Goal: Information Seeking & Learning: Find specific fact

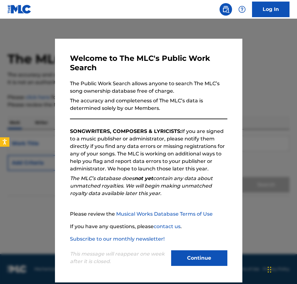
click at [185, 257] on button "Continue" at bounding box center [199, 258] width 56 height 16
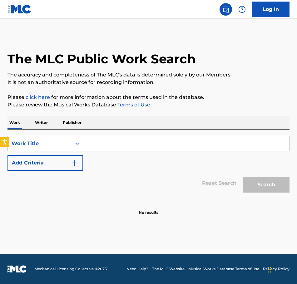
click at [131, 144] on input "Search Form" at bounding box center [186, 143] width 206 height 15
paste input "BOPS GOING BRAZY"
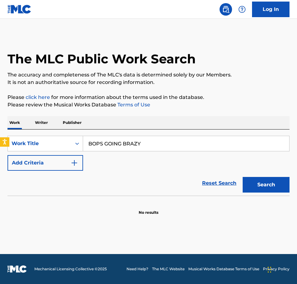
type input "BOPS GOING BRAZY"
click at [242, 177] on button "Search" at bounding box center [265, 185] width 47 height 16
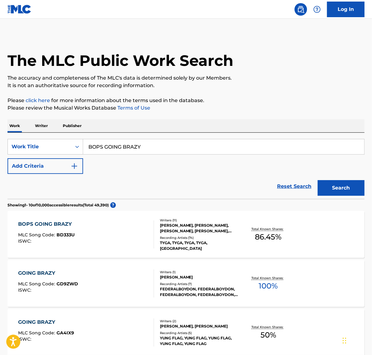
click at [141, 228] on div "BOPS GOING BRAZY MLC Song Code : BD333U ISWC :" at bounding box center [85, 234] width 135 height 28
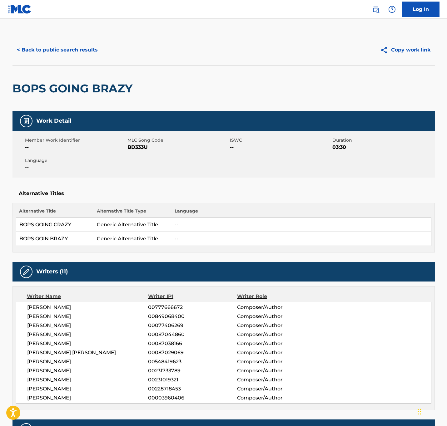
click at [51, 52] on button "< Back to public search results" at bounding box center [57, 50] width 90 height 16
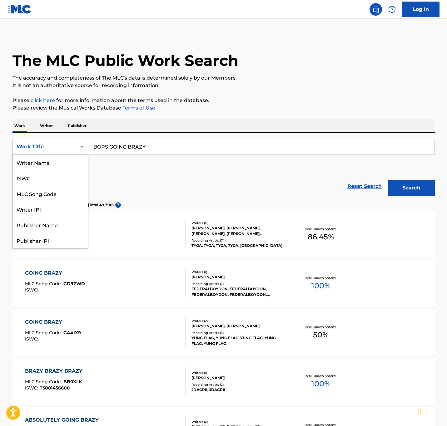
click at [64, 147] on div "Work Title" at bounding box center [45, 146] width 56 height 7
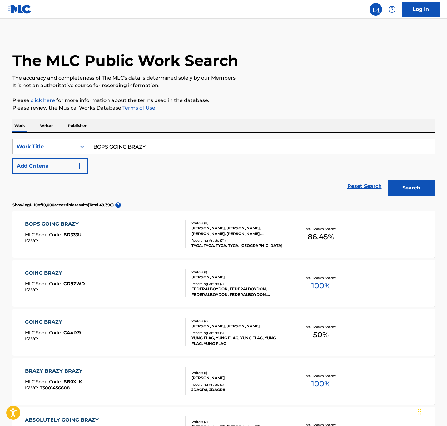
click at [154, 142] on input "BOPS GOING BRAZY" at bounding box center [261, 146] width 346 height 15
paste input "LIVING MY BEST LIFE"
type input "LIVING MY BEST LIFE"
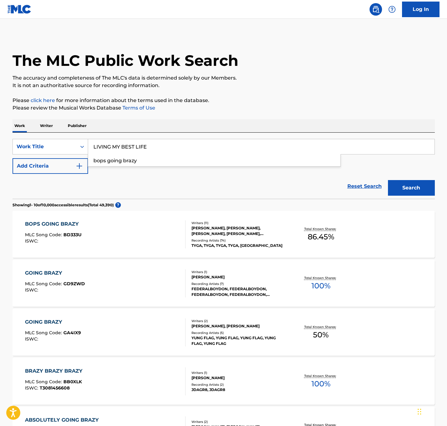
click at [296, 180] on button "Search" at bounding box center [411, 188] width 47 height 16
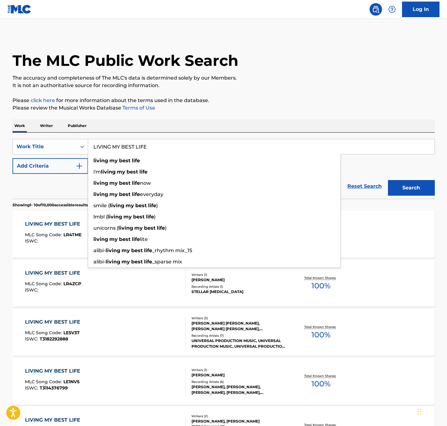
click at [296, 110] on p "Please review the Musical Works Database Terms of Use" at bounding box center [223, 107] width 422 height 7
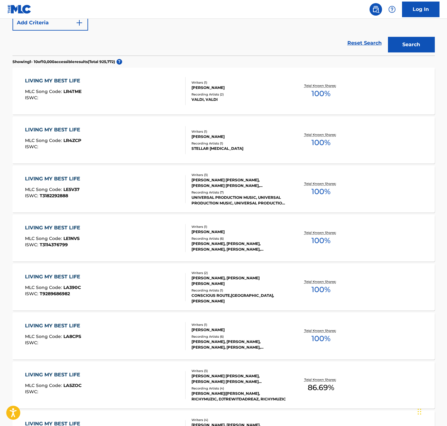
scroll to position [0, 0]
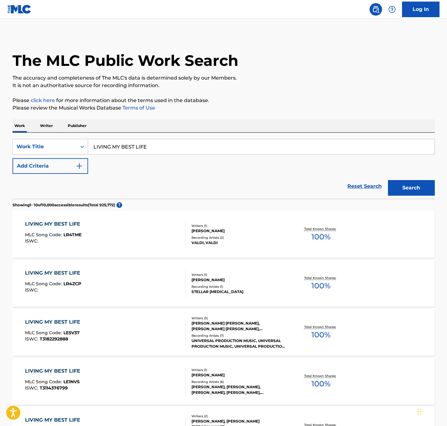
click at [57, 161] on button "Add Criteria" at bounding box center [50, 166] width 76 height 16
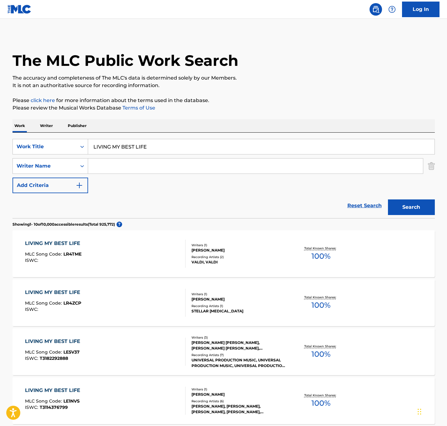
click at [105, 165] on input "Search Form" at bounding box center [255, 166] width 335 height 15
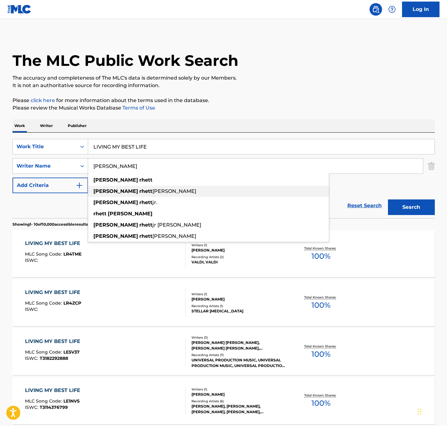
click at [142, 193] on div "[PERSON_NAME] [PERSON_NAME]" at bounding box center [208, 191] width 241 height 11
type input "[PERSON_NAME] [PERSON_NAME]"
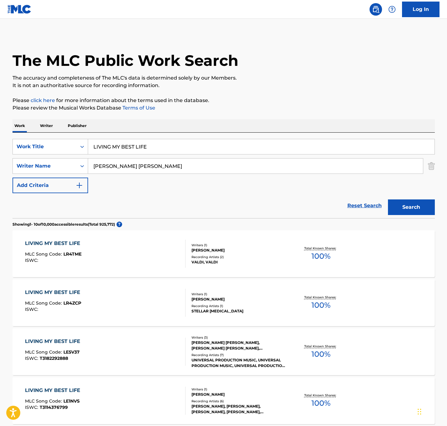
click at [296, 207] on button "Search" at bounding box center [411, 207] width 47 height 16
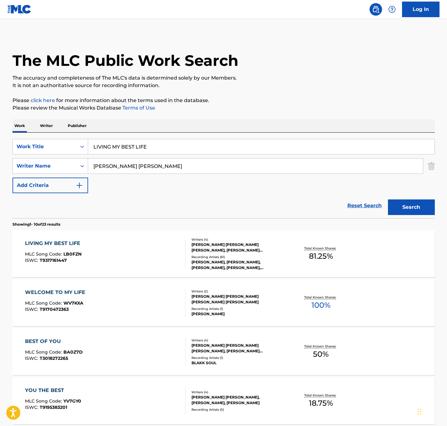
click at [242, 251] on div "[PERSON_NAME] [PERSON_NAME] [PERSON_NAME], [PERSON_NAME] [PERSON_NAME], [PERSON…" at bounding box center [238, 247] width 94 height 11
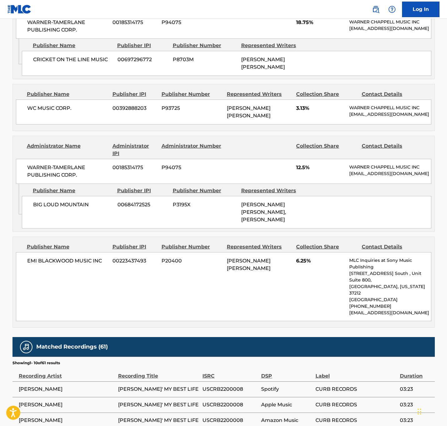
scroll to position [846, 0]
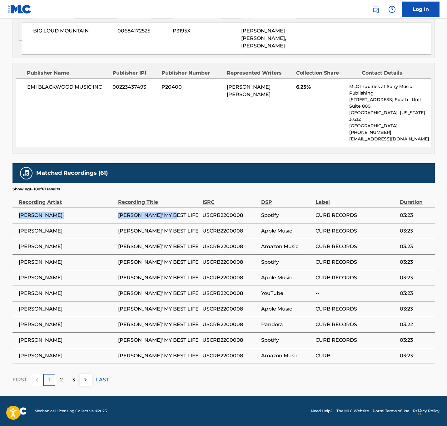
drag, startPoint x: 16, startPoint y: 213, endPoint x: 166, endPoint y: 212, distance: 149.5
click at [173, 218] on tr "[PERSON_NAME]' MY BEST LIFE USCRB2200008 Spotify CURB RECORDS 03:23" at bounding box center [223, 216] width 422 height 16
copy tr "[PERSON_NAME]' MY BEST LIFE"
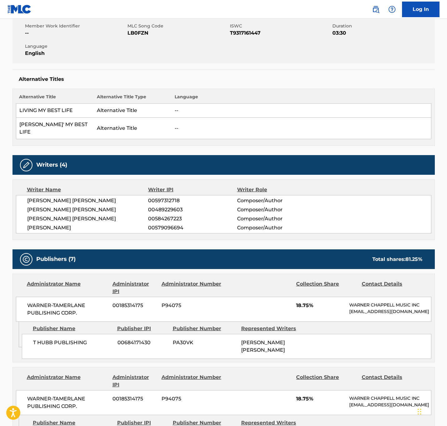
scroll to position [0, 0]
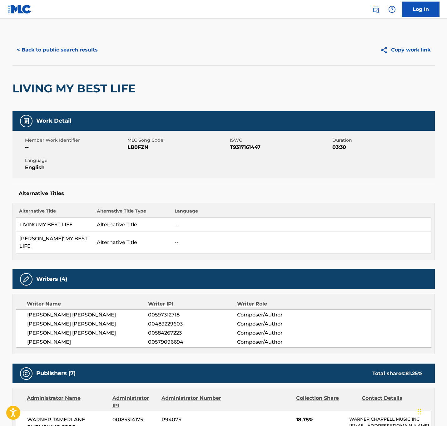
click at [76, 45] on button "< Back to public search results" at bounding box center [57, 50] width 90 height 16
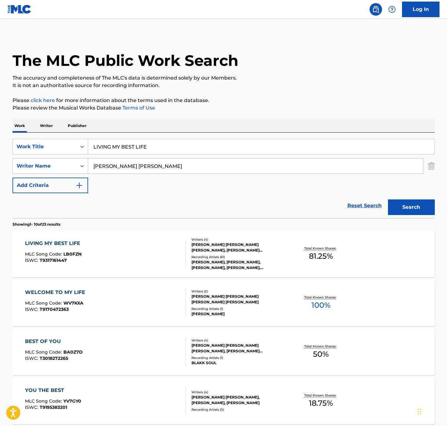
click at [54, 135] on div "SearchWithCriteriaad076ecb-6e15-4474-b54e-d97061cea614 Work Title LIVING MY BES…" at bounding box center [223, 175] width 422 height 85
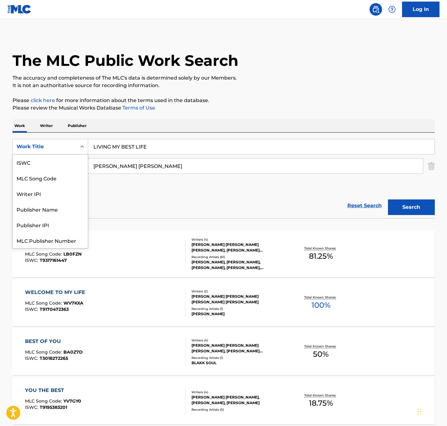
click at [66, 142] on div "Work Title" at bounding box center [45, 147] width 64 height 12
click at [40, 161] on div "ISWC" at bounding box center [50, 162] width 75 height 16
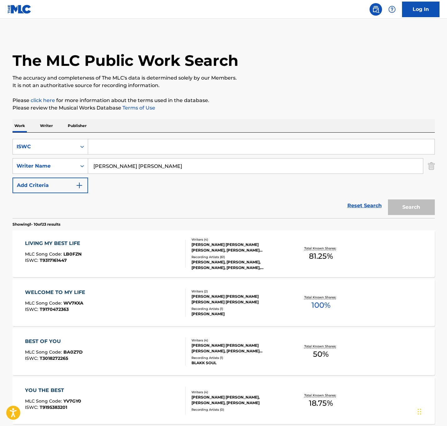
click at [133, 148] on input "Search Form" at bounding box center [261, 146] width 346 height 15
drag, startPoint x: 430, startPoint y: 166, endPoint x: 417, endPoint y: 166, distance: 12.8
click at [296, 166] on img "Search Form" at bounding box center [430, 166] width 7 height 16
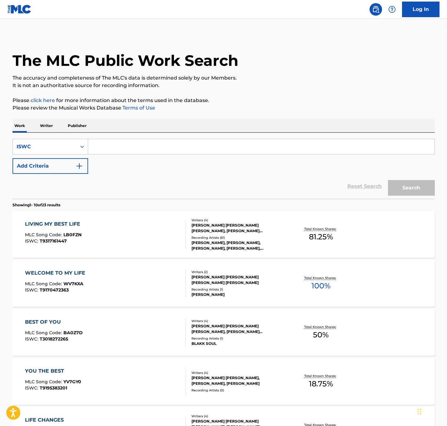
click at [290, 146] on input "Search Form" at bounding box center [261, 146] width 346 height 15
paste input "T3112896632"
click at [296, 188] on button "Search" at bounding box center [411, 188] width 47 height 16
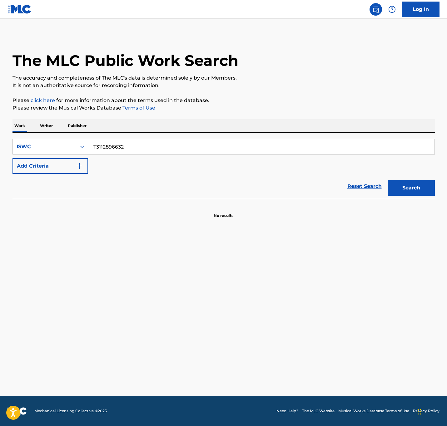
click at [165, 144] on input "T3112896632" at bounding box center [261, 146] width 346 height 15
paste input "T3112896632"
paste input "Search Form"
click at [296, 180] on button "Search" at bounding box center [411, 188] width 47 height 16
click at [169, 143] on input "T3112896632" at bounding box center [261, 146] width 346 height 15
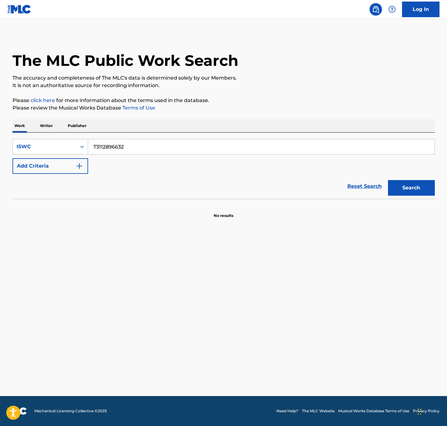
click at [169, 143] on input "T3112896632" at bounding box center [261, 146] width 346 height 15
click at [168, 143] on input "T3112896632" at bounding box center [261, 146] width 346 height 15
paste input "I WANT YOUR SEX (RHYTHM 3- LAST REQUEST)"
type input "I WANT YOUR SEX (RHYTHM 3- LAST REQUEST)"
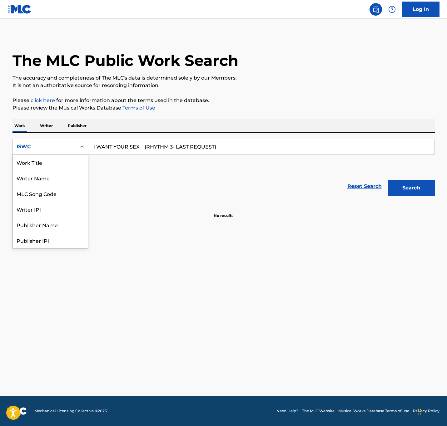
click at [58, 145] on div "ISWC" at bounding box center [45, 146] width 56 height 7
click at [45, 164] on div "Work Title" at bounding box center [50, 162] width 75 height 16
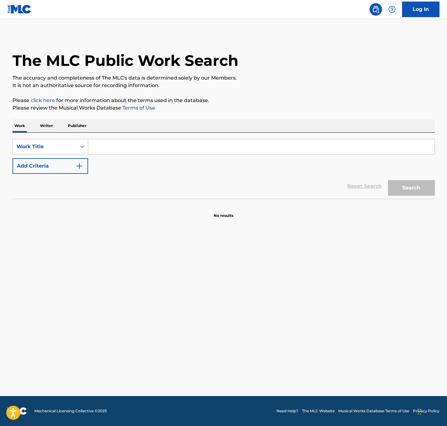
click at [166, 141] on input "Search Form" at bounding box center [261, 146] width 346 height 15
paste input "I WANT YOUR SEX (RHYTHM 3- LAST REQUEST)"
type input "I WANT YOUR SEX (RHYTHM 3- LAST REQUEST)"
click at [296, 180] on button "Search" at bounding box center [411, 188] width 47 height 16
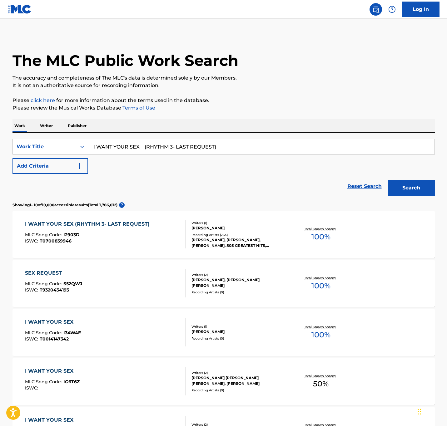
click at [154, 235] on div "I WANT YOUR SEX (RHYTHM 3- LAST REQUEST) MLC Song Code : I2903D ISWC : T0700839…" at bounding box center [105, 234] width 160 height 28
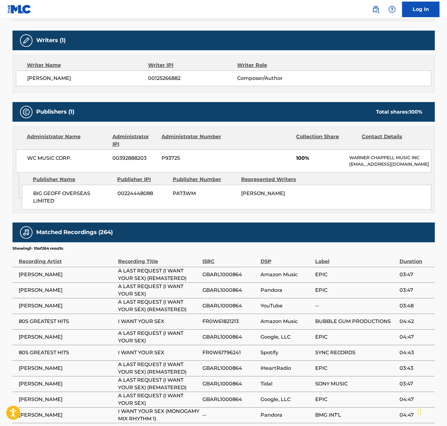
scroll to position [328, 0]
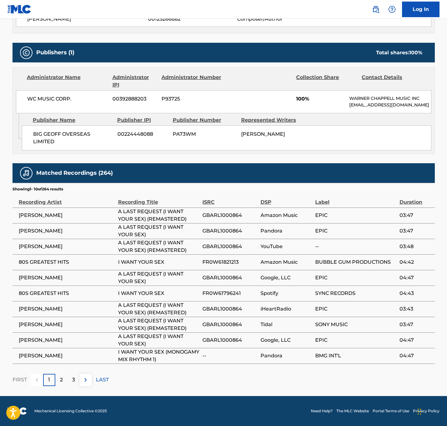
click at [263, 202] on div "DSP" at bounding box center [285, 199] width 51 height 14
click at [280, 204] on div "DSP" at bounding box center [285, 199] width 51 height 14
click at [60, 284] on p "2" at bounding box center [61, 379] width 3 height 7
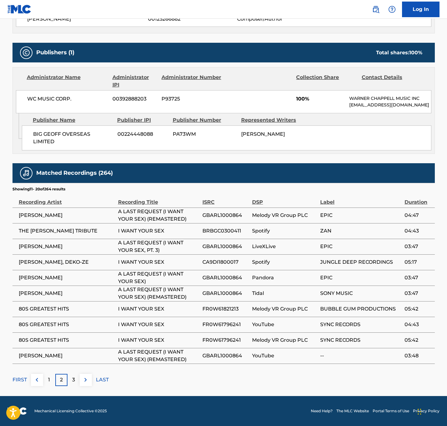
click at [70, 284] on div "3" at bounding box center [73, 380] width 12 height 12
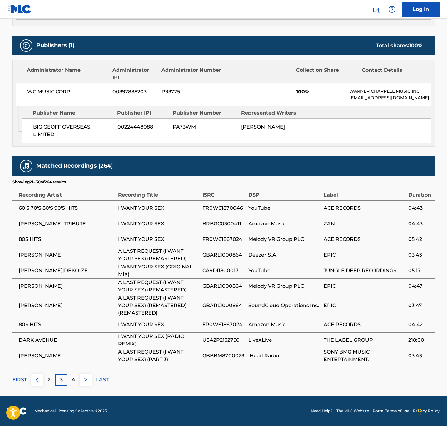
scroll to position [335, 0]
click at [73, 284] on p "4" at bounding box center [73, 379] width 3 height 7
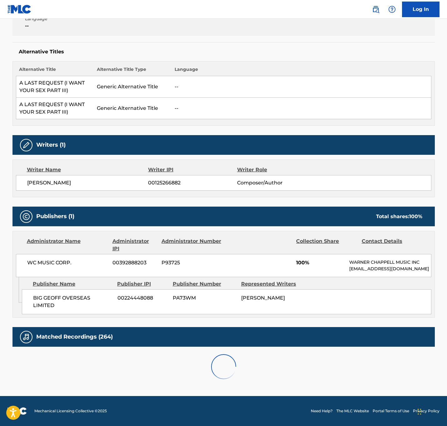
scroll to position [328, 0]
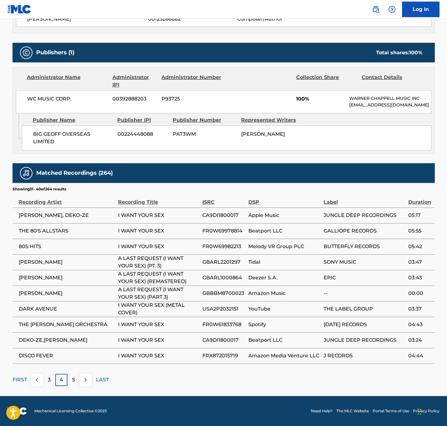
click at [86, 284] on img at bounding box center [85, 379] width 7 height 7
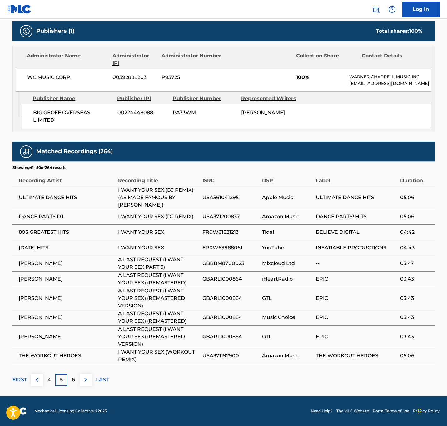
scroll to position [350, 0]
click at [86, 284] on img at bounding box center [85, 379] width 7 height 7
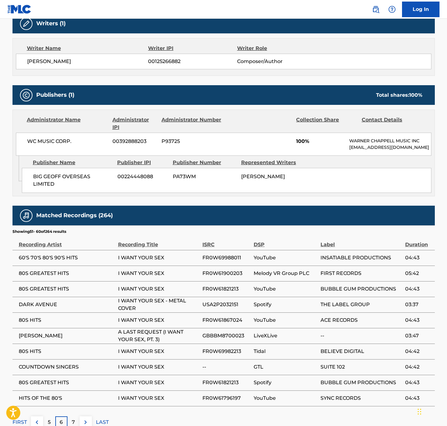
scroll to position [281, 0]
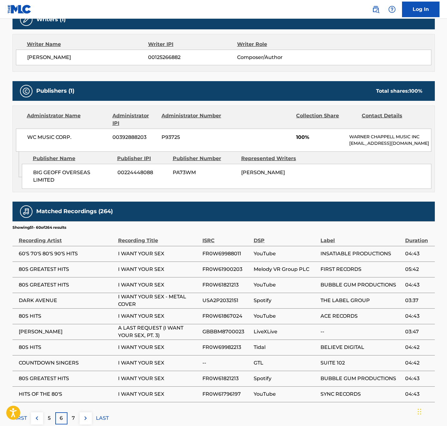
click at [207, 244] on div "ISRC" at bounding box center [226, 237] width 48 height 14
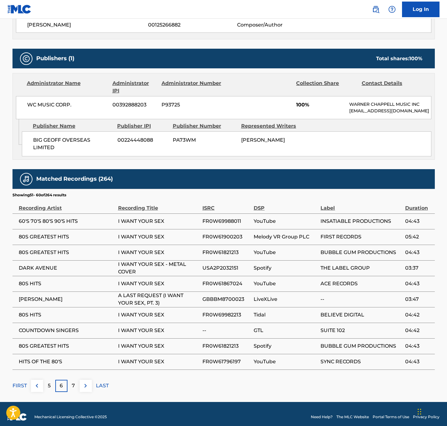
scroll to position [328, 0]
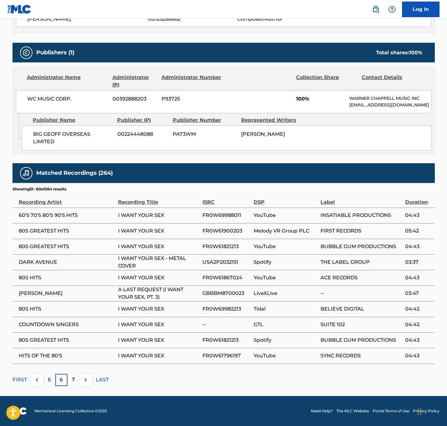
click at [76, 284] on div "7" at bounding box center [73, 380] width 12 height 12
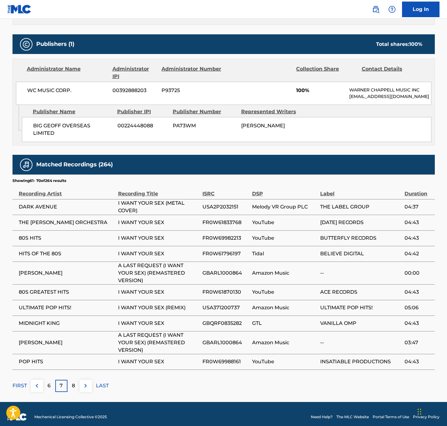
click at [35, 198] on div "Recording Artist" at bounding box center [67, 190] width 96 height 14
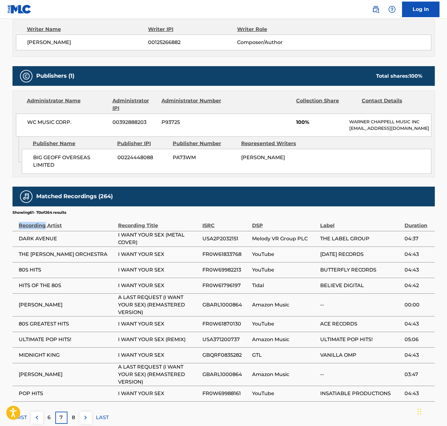
scroll to position [0, 0]
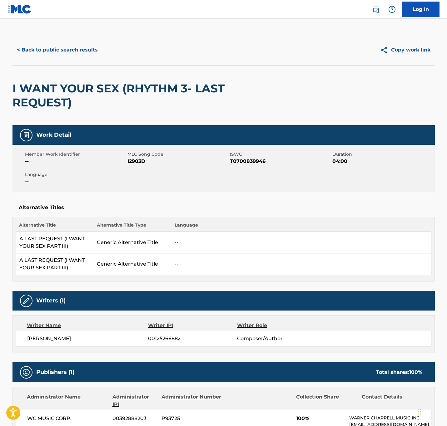
click at [58, 57] on button "< Back to public search results" at bounding box center [57, 50] width 90 height 16
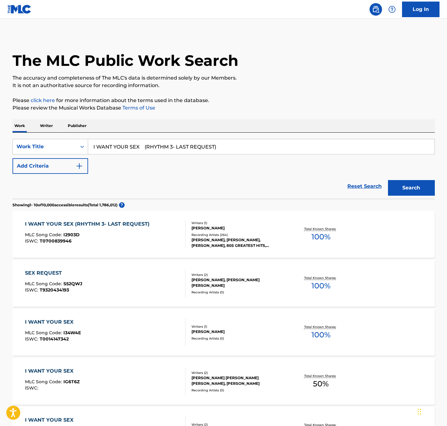
click at [63, 168] on button "Add Criteria" at bounding box center [50, 166] width 76 height 16
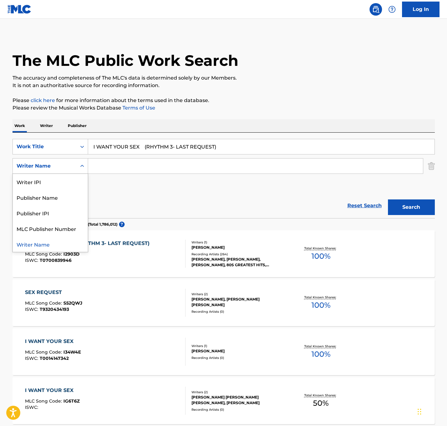
click at [77, 167] on div "Search Form" at bounding box center [81, 165] width 11 height 11
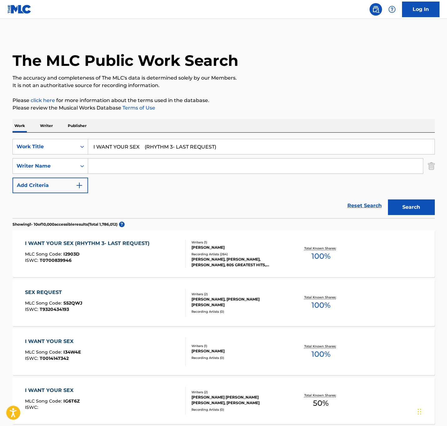
click at [143, 162] on input "Search Form" at bounding box center [255, 166] width 335 height 15
click at [296, 199] on button "Search" at bounding box center [411, 207] width 47 height 16
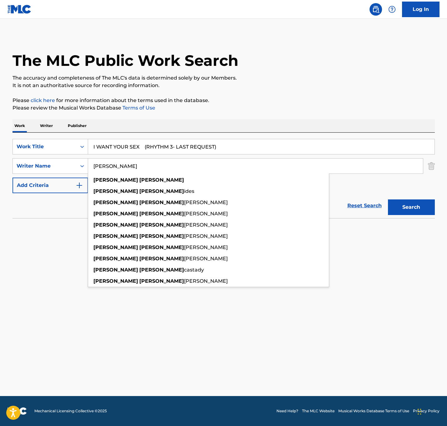
type input "[PERSON_NAME]"
click at [296, 199] on button "Search" at bounding box center [411, 207] width 47 height 16
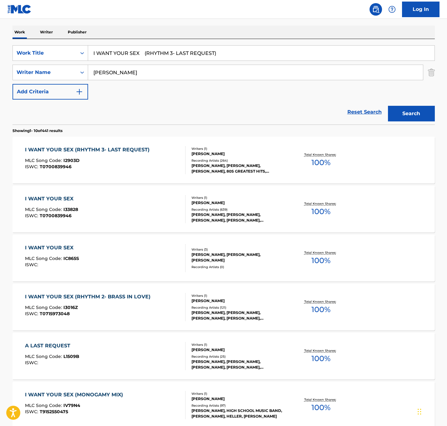
scroll to position [140, 0]
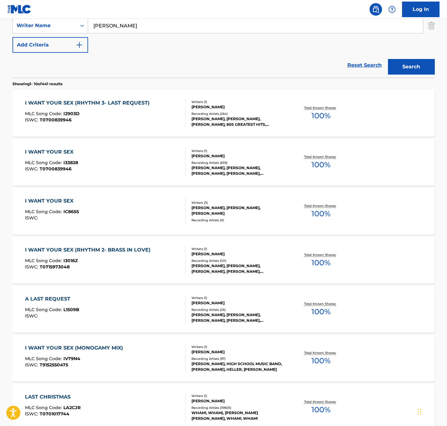
click at [139, 103] on div "I WANT YOUR SEX (RHYTHM 3- LAST REQUEST)" at bounding box center [89, 102] width 128 height 7
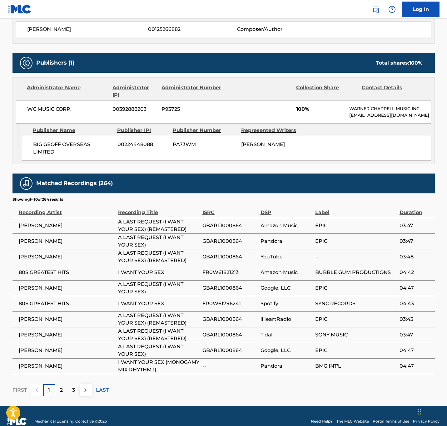
scroll to position [328, 0]
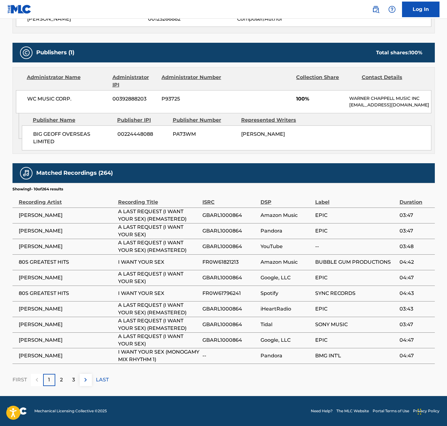
click at [45, 203] on div "Recording Artist" at bounding box center [67, 199] width 96 height 14
click at [99, 284] on p "LAST" at bounding box center [102, 379] width 13 height 7
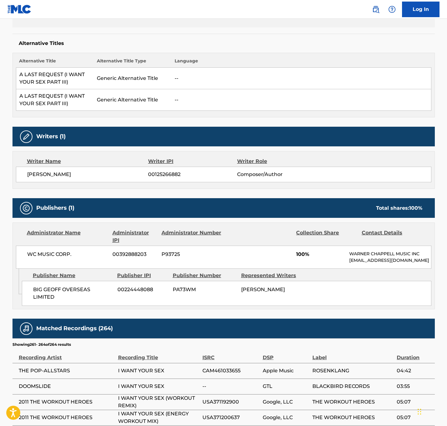
scroll to position [235, 0]
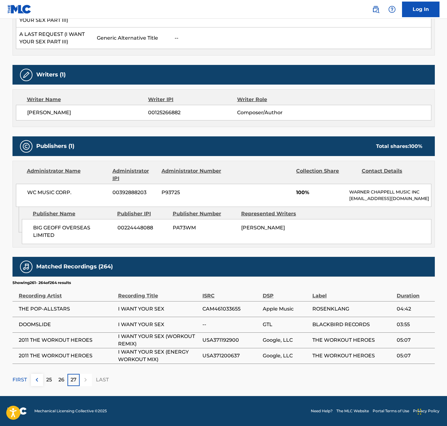
click at [64, 284] on p "26" at bounding box center [61, 379] width 6 height 7
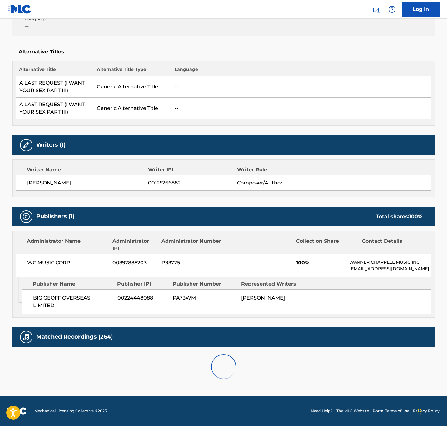
scroll to position [328, 0]
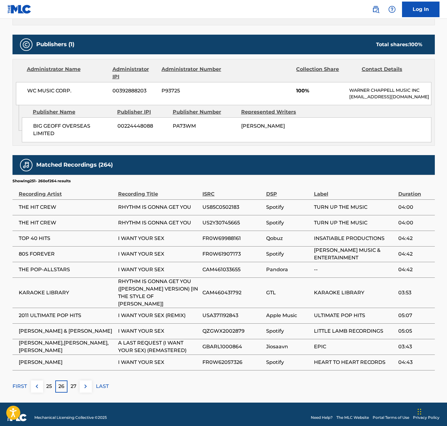
click at [53, 284] on div "25" at bounding box center [49, 386] width 12 height 12
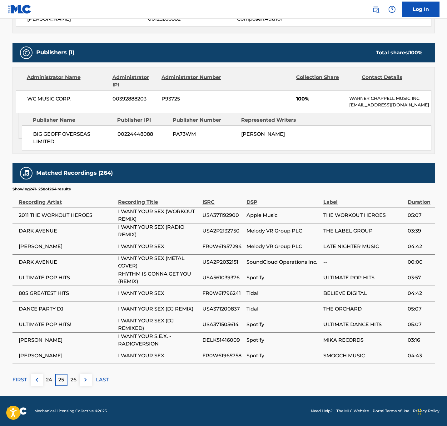
scroll to position [328, 0]
click at [35, 284] on button at bounding box center [37, 380] width 12 height 12
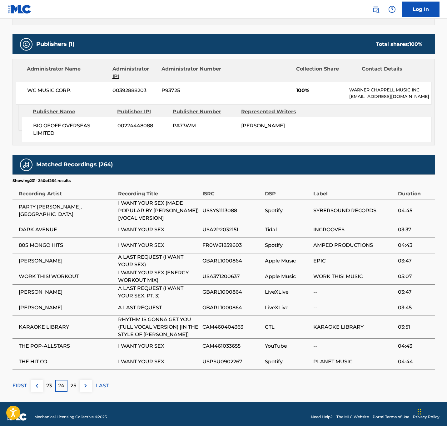
click at [33, 284] on img at bounding box center [36, 385] width 7 height 7
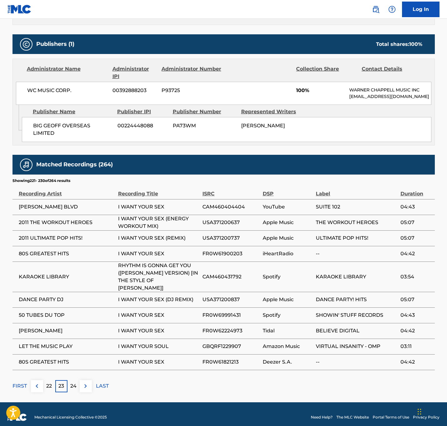
click at [33, 284] on button at bounding box center [37, 386] width 12 height 12
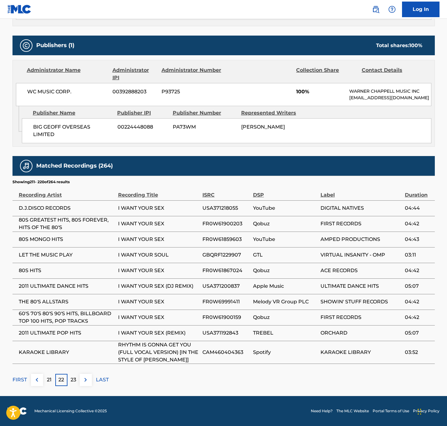
click at [33, 284] on button at bounding box center [37, 380] width 12 height 12
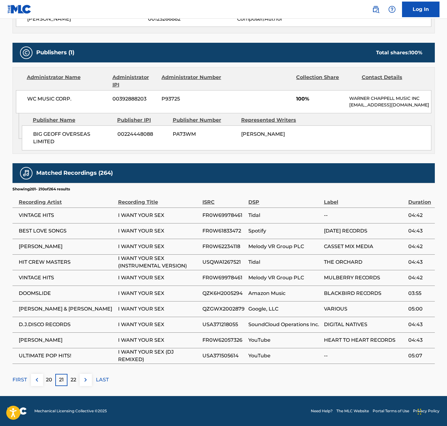
click at [37, 284] on button at bounding box center [37, 380] width 12 height 12
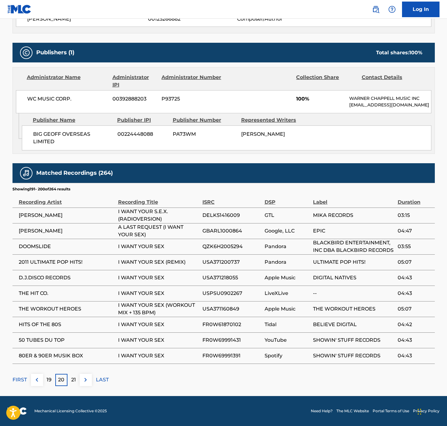
click at [39, 284] on img at bounding box center [36, 379] width 7 height 7
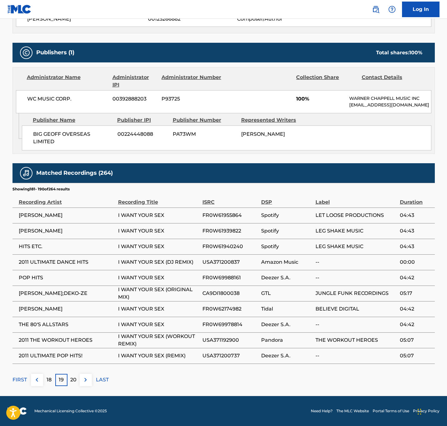
click at [39, 284] on img at bounding box center [36, 379] width 7 height 7
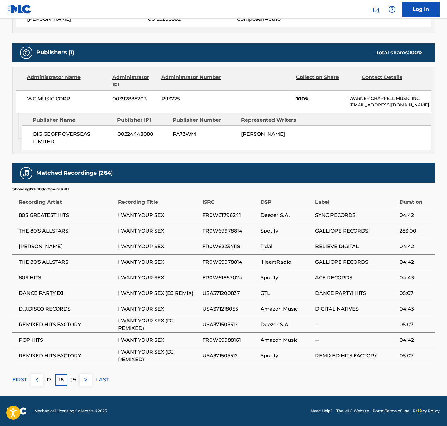
click at [39, 284] on img at bounding box center [36, 379] width 7 height 7
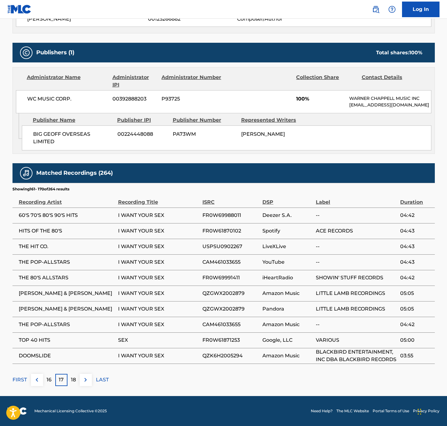
click at [39, 284] on img at bounding box center [36, 379] width 7 height 7
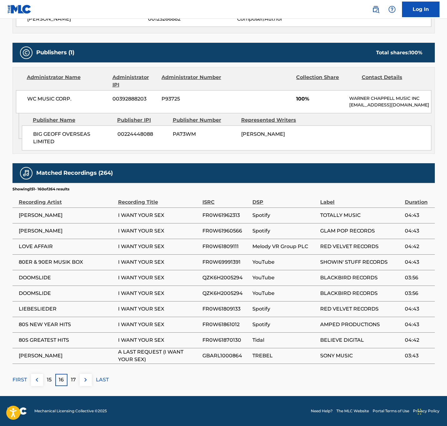
click at [39, 284] on img at bounding box center [36, 379] width 7 height 7
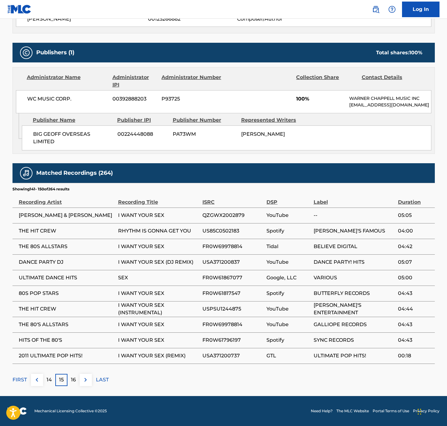
click at [39, 284] on img at bounding box center [36, 379] width 7 height 7
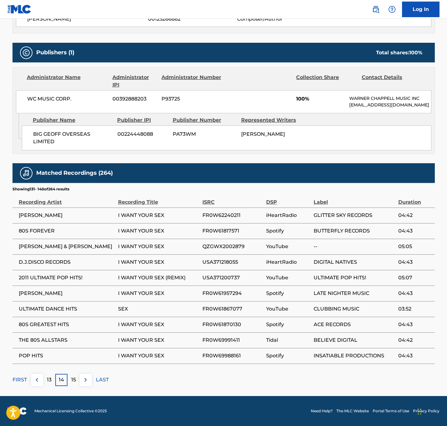
click at [37, 284] on button at bounding box center [37, 380] width 12 height 12
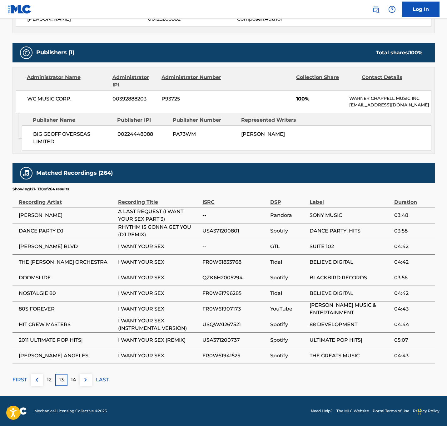
click at [37, 284] on button at bounding box center [37, 380] width 12 height 12
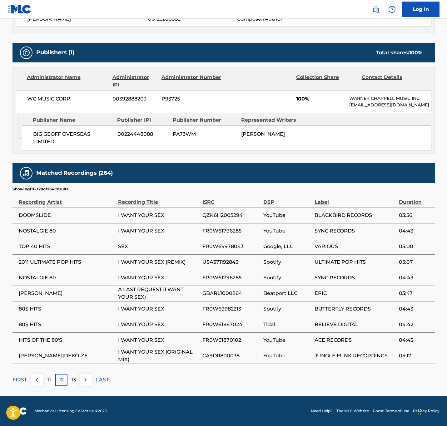
click at [40, 284] on img at bounding box center [36, 379] width 7 height 7
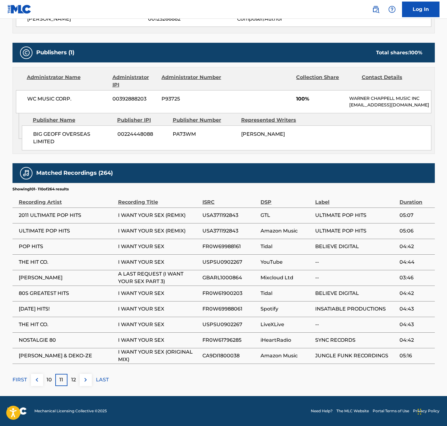
click at [40, 284] on img at bounding box center [36, 379] width 7 height 7
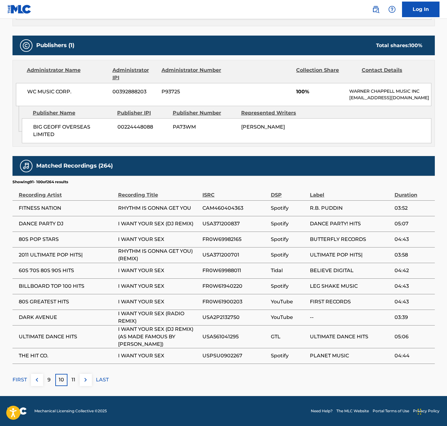
click at [41, 284] on div "Matched Recordings (264) Showing 91 - 100 of 264 results Recording Artist Recor…" at bounding box center [223, 271] width 422 height 230
click at [38, 284] on img at bounding box center [36, 379] width 7 height 7
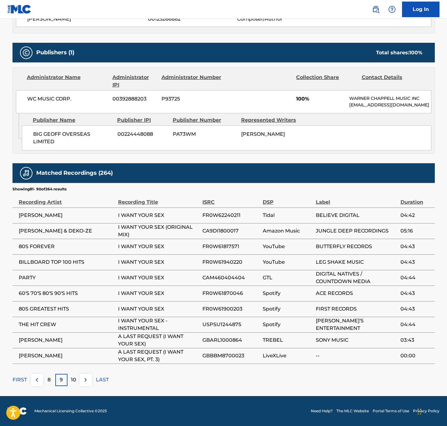
click at [34, 284] on img at bounding box center [36, 379] width 7 height 7
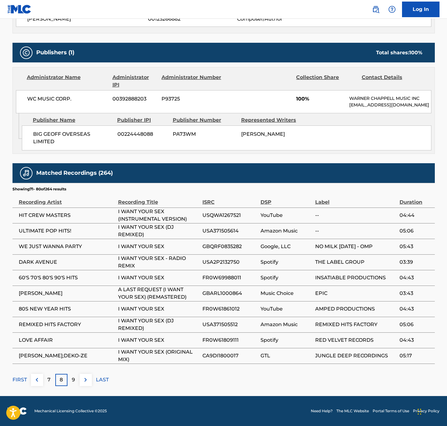
click at [51, 284] on div "7" at bounding box center [49, 380] width 12 height 12
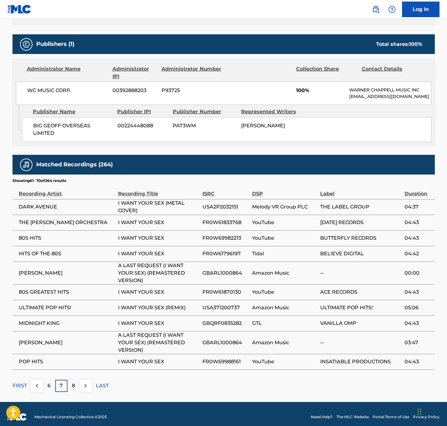
click at [49, 284] on p "6" at bounding box center [48, 385] width 3 height 7
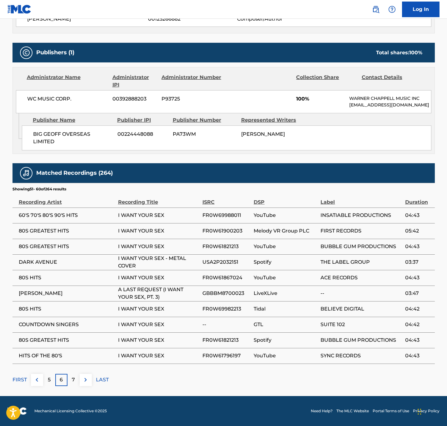
click at [51, 284] on div "5" at bounding box center [49, 380] width 12 height 12
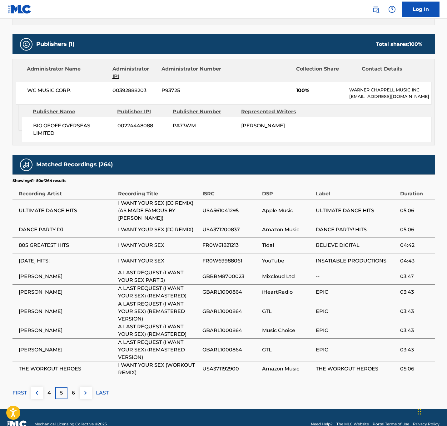
click at [52, 284] on div "4" at bounding box center [49, 393] width 12 height 12
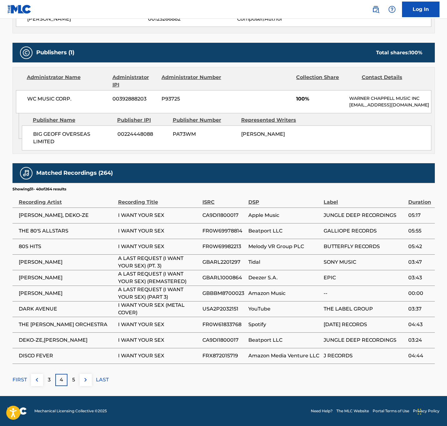
click at [46, 284] on div "3" at bounding box center [49, 380] width 12 height 12
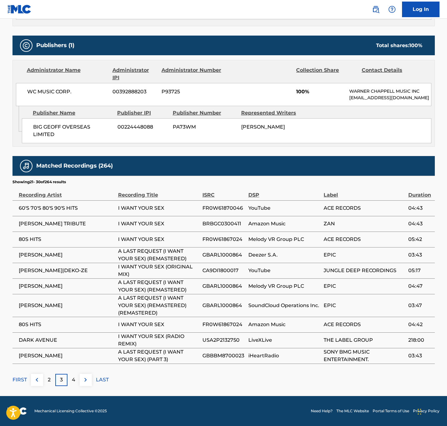
click at [51, 284] on div "2" at bounding box center [49, 380] width 12 height 12
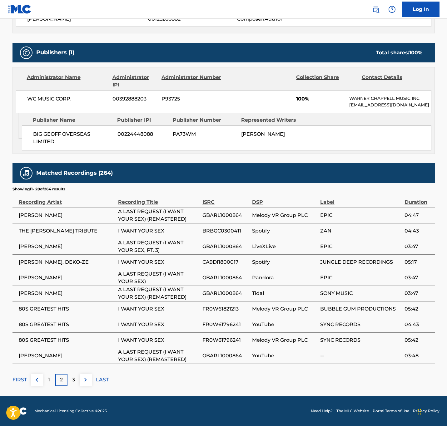
click at [51, 284] on div "1" at bounding box center [49, 380] width 12 height 12
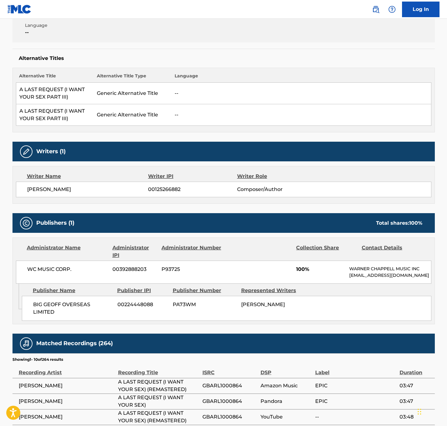
scroll to position [0, 0]
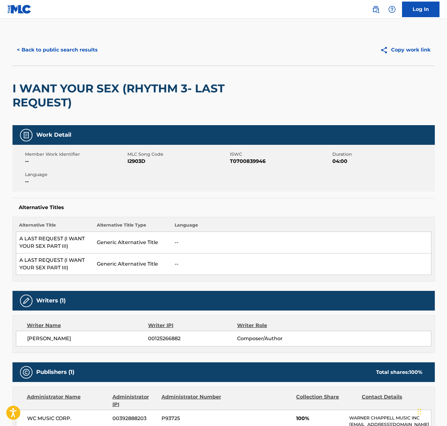
click at [86, 50] on button "< Back to public search results" at bounding box center [57, 50] width 90 height 16
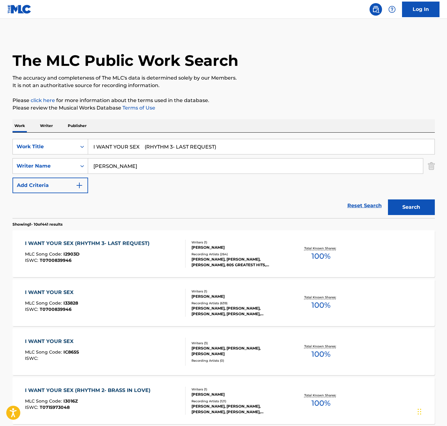
drag, startPoint x: 437, startPoint y: 162, endPoint x: 432, endPoint y: 164, distance: 5.0
click at [296, 162] on div "The MLC Public Work Search The accuracy and completeness of The MLC's data is d…" at bounding box center [223, 392] width 437 height 716
click at [296, 167] on img "Search Form" at bounding box center [430, 166] width 7 height 16
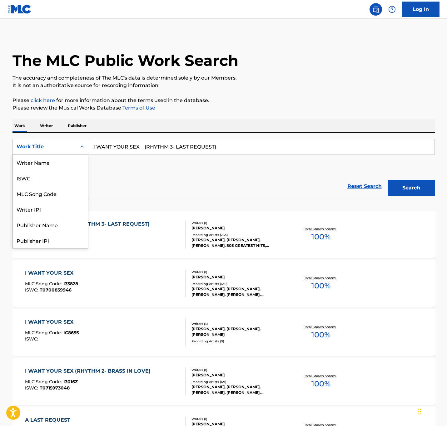
click at [75, 142] on div "Work Title" at bounding box center [45, 147] width 64 height 12
click at [52, 183] on div "ISWC" at bounding box center [50, 178] width 75 height 16
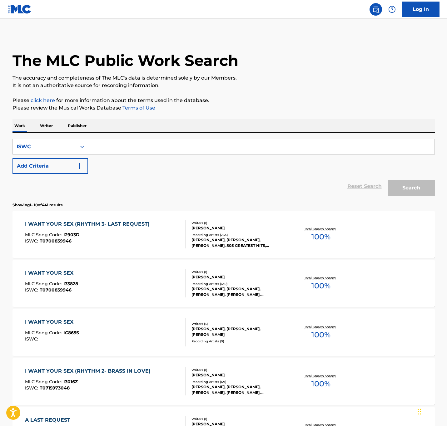
click at [144, 144] on input "Search Form" at bounding box center [261, 146] width 346 height 15
paste input "T3076201184"
type input "T3076201184"
click at [296, 191] on button "Search" at bounding box center [411, 188] width 47 height 16
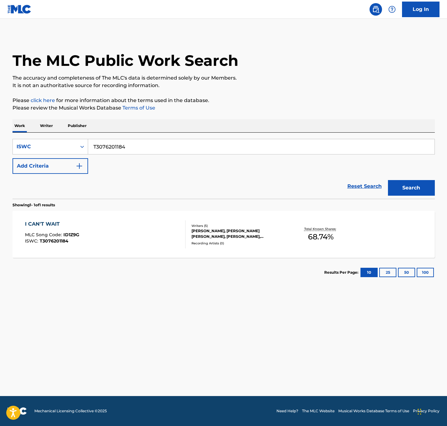
click at [51, 221] on div "I CAN'T WAIT" at bounding box center [52, 223] width 54 height 7
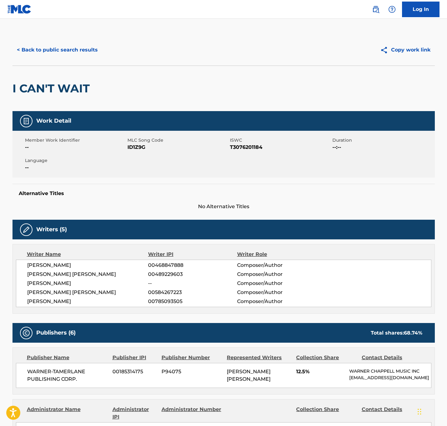
click at [51, 50] on button "< Back to public search results" at bounding box center [57, 50] width 90 height 16
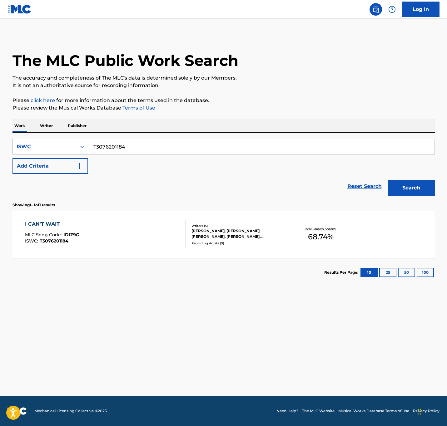
click at [75, 141] on div "ISWC" at bounding box center [45, 147] width 64 height 12
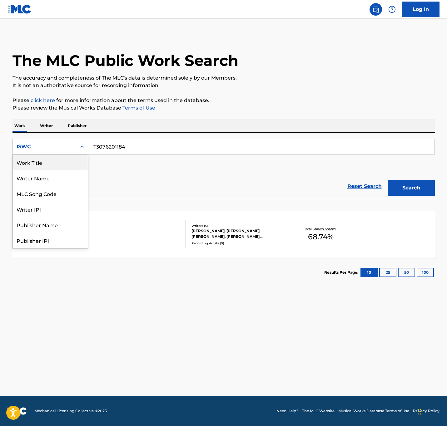
click at [219, 159] on div "SearchWithCriteriac47233d4-ca46-44e7-9c9d-2c6c82d60140 8 results available. Use…" at bounding box center [223, 156] width 422 height 35
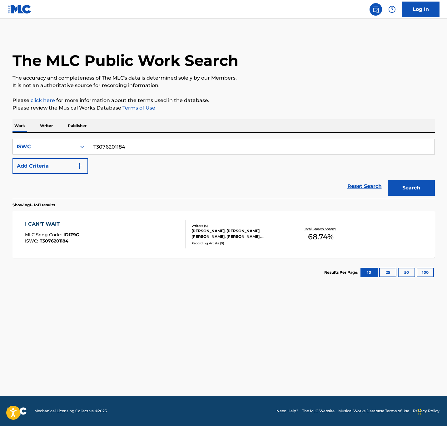
click at [41, 223] on div "I CAN'T WAIT" at bounding box center [52, 223] width 54 height 7
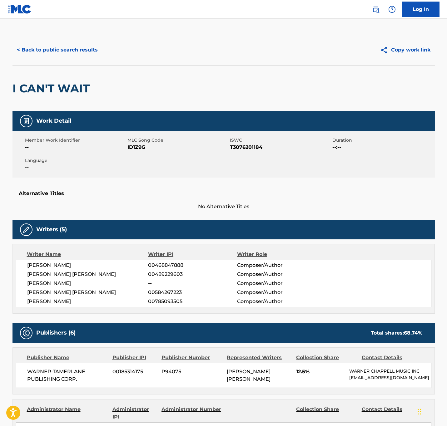
click at [46, 52] on button "< Back to public search results" at bounding box center [57, 50] width 90 height 16
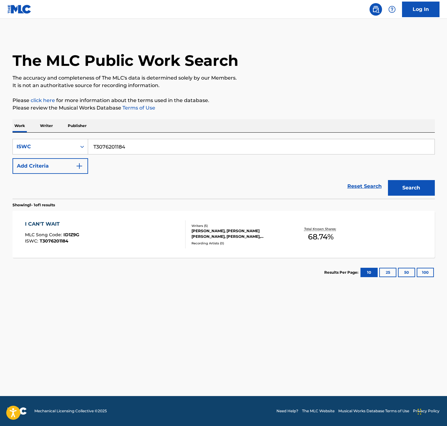
drag, startPoint x: 107, startPoint y: 147, endPoint x: 97, endPoint y: 146, distance: 10.3
click at [103, 146] on input "T3076201184" at bounding box center [261, 146] width 346 height 15
click at [69, 144] on div "ISWC" at bounding box center [45, 146] width 56 height 7
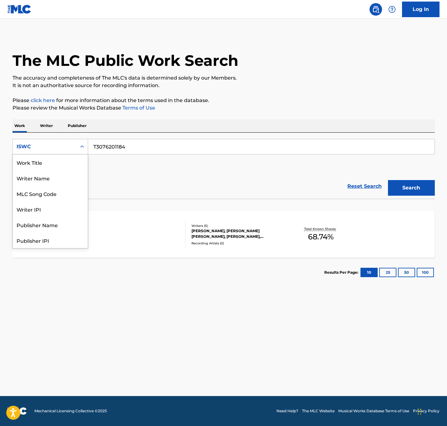
scroll to position [31, 0]
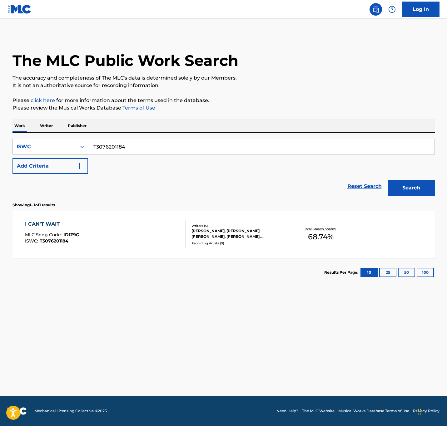
click at [80, 147] on icon "Search Form" at bounding box center [82, 147] width 6 height 6
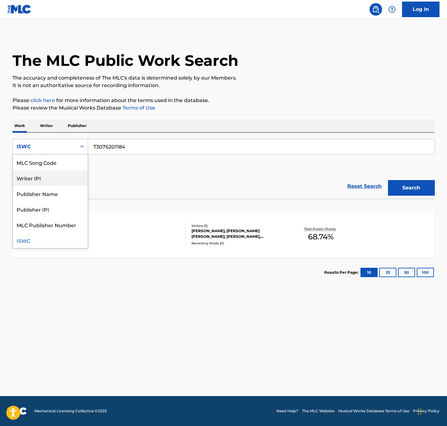
scroll to position [0, 0]
click at [51, 166] on div "Work Title" at bounding box center [50, 162] width 75 height 16
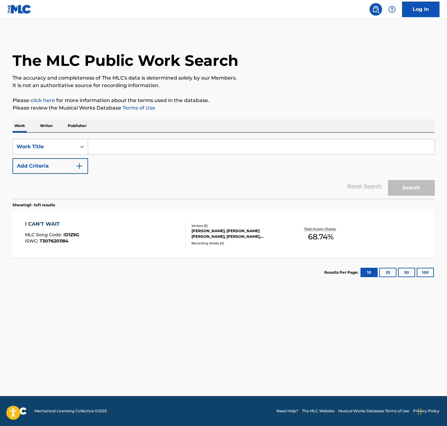
click at [138, 143] on input "Search Form" at bounding box center [261, 146] width 346 height 15
paste input "YOU AND I"
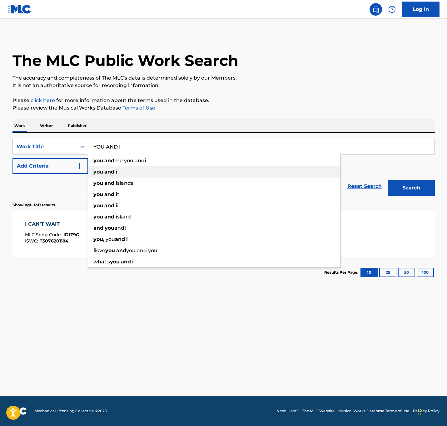
click at [155, 172] on div "you and i" at bounding box center [214, 171] width 252 height 11
type input "you and i"
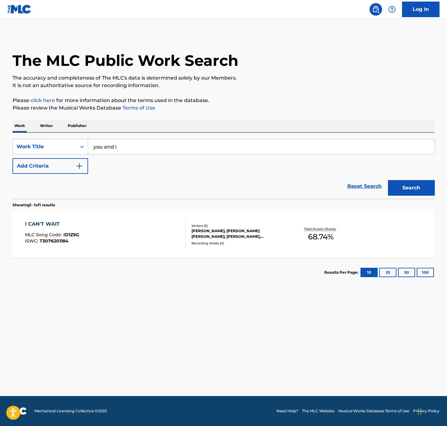
click at [52, 172] on button "Add Criteria" at bounding box center [50, 166] width 76 height 16
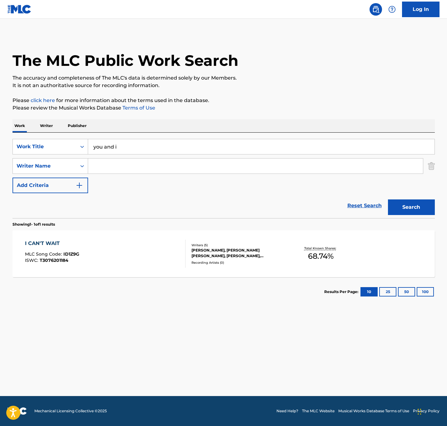
click at [125, 165] on input "Search Form" at bounding box center [255, 166] width 335 height 15
paste input "[PERSON_NAME]"
click at [276, 181] on div "[PERSON_NAME]" at bounding box center [208, 179] width 241 height 11
type input "[PERSON_NAME]"
click at [296, 205] on button "Search" at bounding box center [411, 207] width 47 height 16
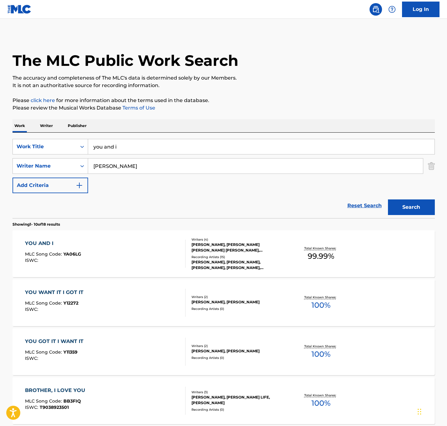
click at [133, 261] on div "YOU AND I MLC Song Code : YA06LG ISWC :" at bounding box center [105, 254] width 160 height 28
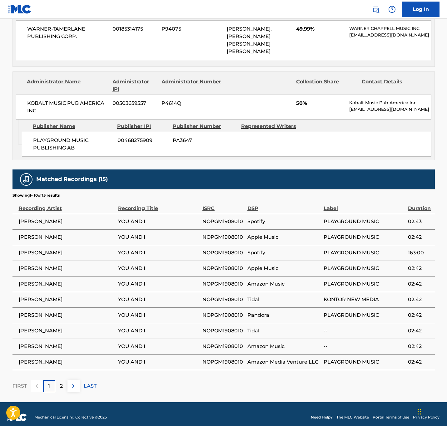
scroll to position [335, 0]
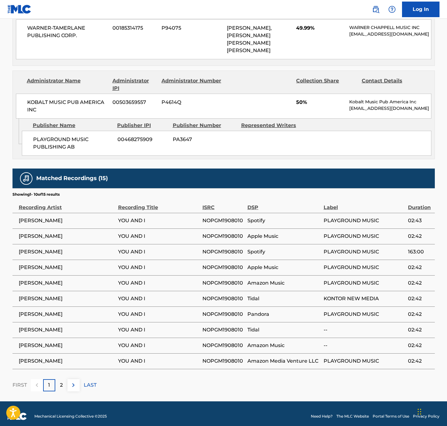
click at [66, 284] on div "2" at bounding box center [61, 385] width 12 height 12
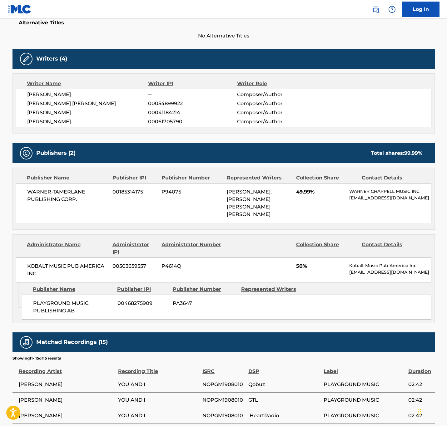
scroll to position [257, 0]
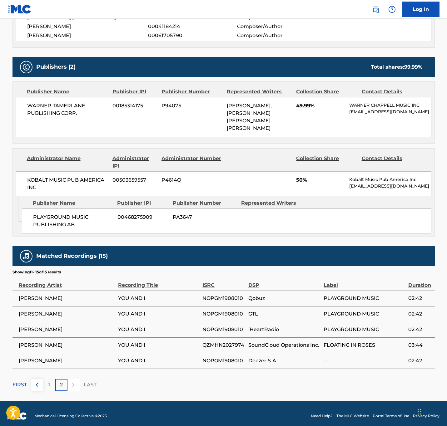
click at [37, 284] on img at bounding box center [36, 384] width 7 height 7
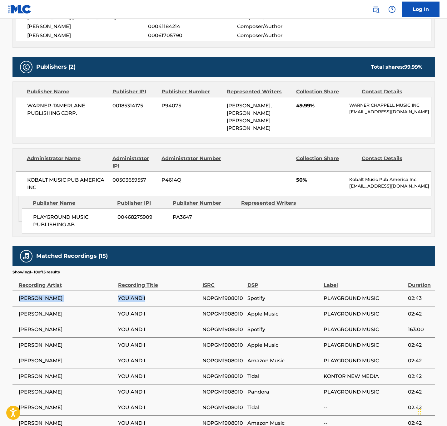
drag, startPoint x: 18, startPoint y: 295, endPoint x: 147, endPoint y: 295, distance: 129.2
click at [147, 284] on tr "[PERSON_NAME] YOU AND I NOPGM1908010 Spotify PLAYGROUND MUSIC 02:43" at bounding box center [223, 299] width 422 height 16
copy tr "[PERSON_NAME] YOU AND I"
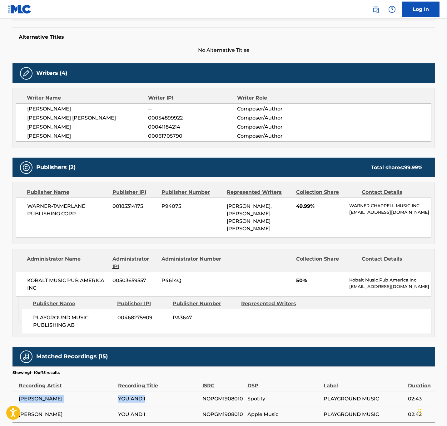
scroll to position [0, 0]
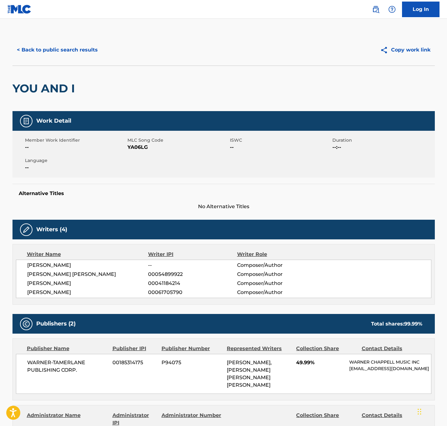
click at [52, 52] on button "< Back to public search results" at bounding box center [57, 50] width 90 height 16
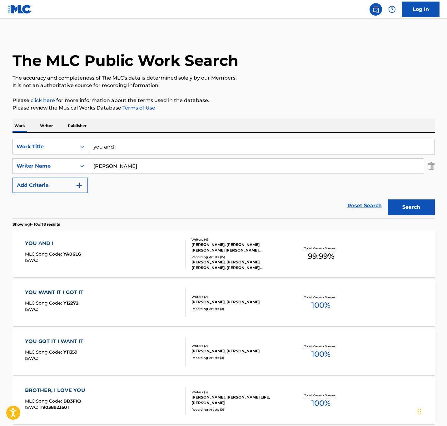
click at [138, 151] on input "you and i" at bounding box center [261, 146] width 346 height 15
drag, startPoint x: 430, startPoint y: 170, endPoint x: 417, endPoint y: 162, distance: 15.3
click at [296, 170] on img "Search Form" at bounding box center [430, 166] width 7 height 16
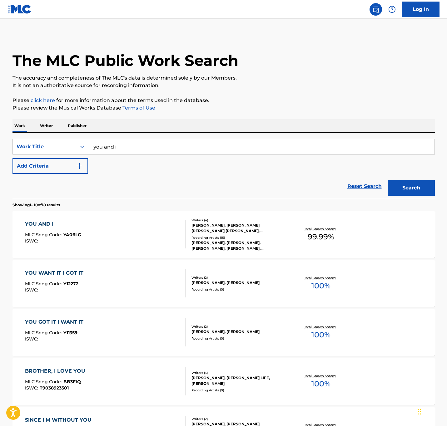
click at [296, 147] on input "you and i" at bounding box center [261, 146] width 346 height 15
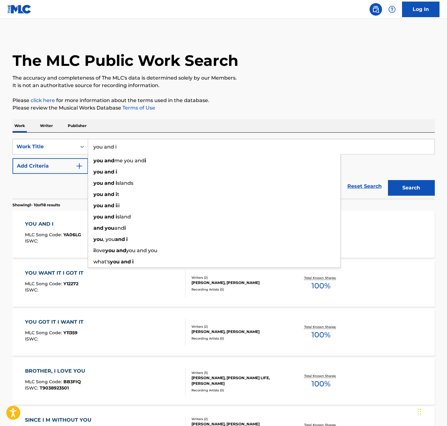
click at [296, 147] on input "you and i" at bounding box center [261, 146] width 346 height 15
paste input "T9047198458"
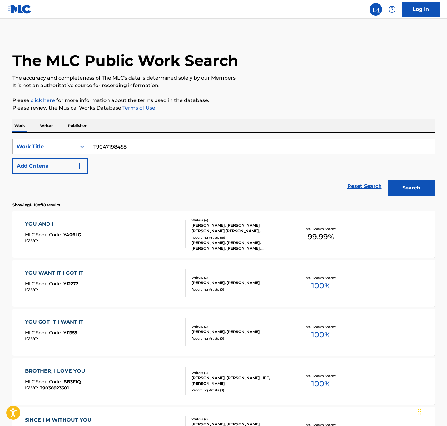
type input "T9047198458"
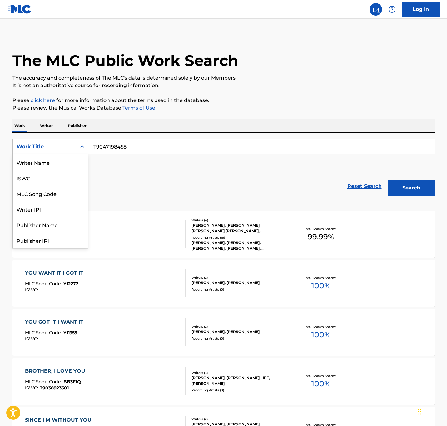
click at [62, 144] on div "Work Title" at bounding box center [45, 146] width 56 height 7
drag, startPoint x: 56, startPoint y: 186, endPoint x: 59, endPoint y: 179, distance: 8.1
click at [59, 179] on div "Writer Name ISWC MLC Song Code Writer IPI Publisher Name Publisher IPI MLC Publ…" at bounding box center [50, 201] width 75 height 94
click at [59, 179] on div "ISWC" at bounding box center [50, 178] width 75 height 16
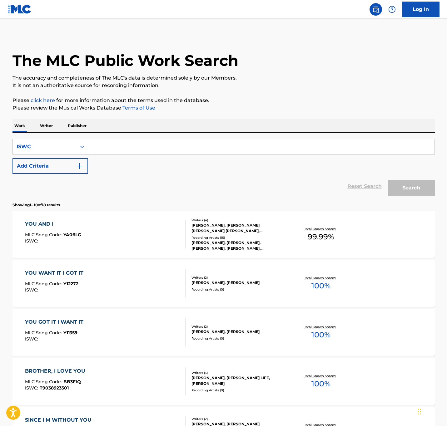
click at [296, 140] on input "Search Form" at bounding box center [261, 146] width 346 height 15
paste input "T9047198458"
type input "T9047198458"
click at [296, 193] on button "Search" at bounding box center [411, 188] width 47 height 16
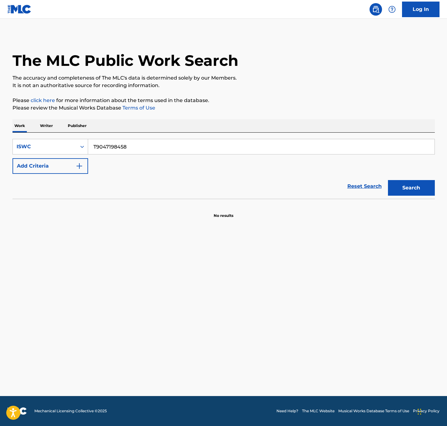
drag, startPoint x: 128, startPoint y: 139, endPoint x: 120, endPoint y: 140, distance: 8.0
click at [127, 139] on input "T9047198458" at bounding box center [261, 146] width 346 height 15
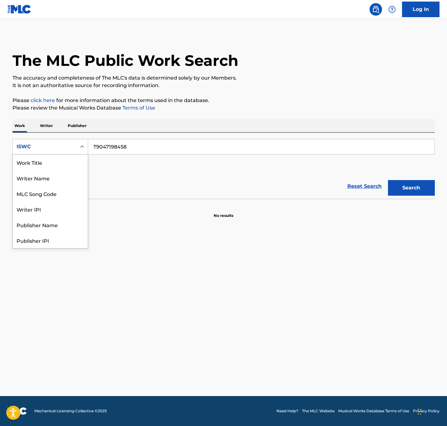
click at [36, 149] on div "ISWC" at bounding box center [45, 146] width 56 height 7
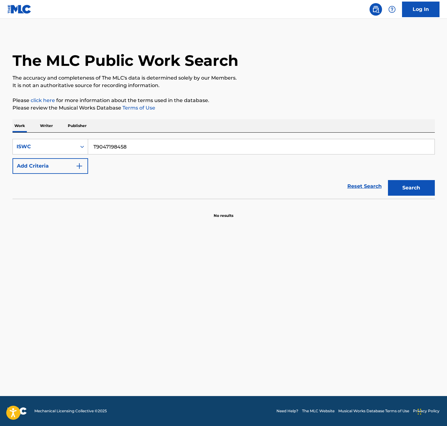
click at [65, 152] on div "ISWC" at bounding box center [45, 147] width 64 height 12
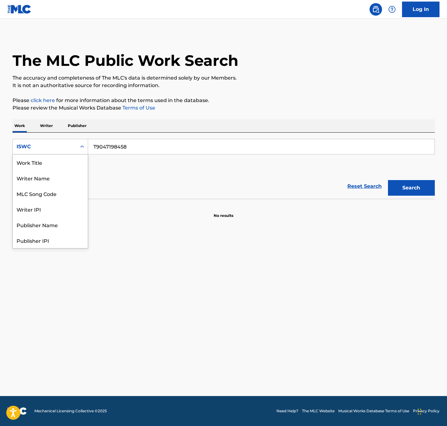
scroll to position [31, 0]
click at [67, 169] on div "MLC Song Code" at bounding box center [50, 162] width 75 height 16
click at [67, 143] on div "MLC Song Code" at bounding box center [45, 146] width 56 height 7
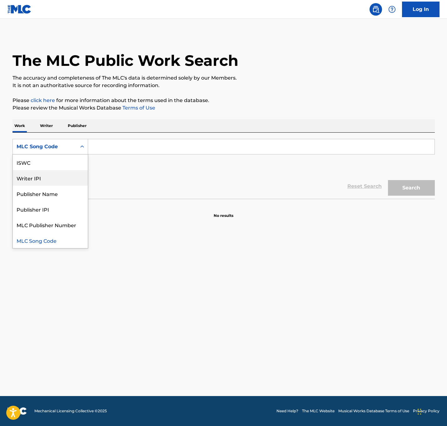
drag, startPoint x: 65, startPoint y: 168, endPoint x: 61, endPoint y: 182, distance: 14.6
click at [61, 182] on div "Work Title Writer Name ISWC Writer IPI Publisher Name Publisher IPI MLC Publish…" at bounding box center [50, 201] width 75 height 94
click at [54, 169] on div "Work Title" at bounding box center [50, 162] width 75 height 16
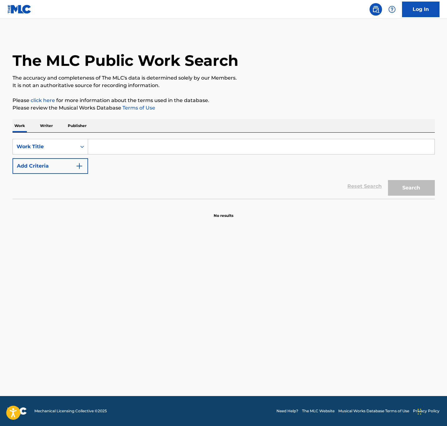
click at [161, 138] on div "SearchWithCriteria6935556e-f010-4fc8-829f-252044724b97 Work Title Add Criteria …" at bounding box center [223, 166] width 422 height 66
click at [161, 142] on input "Search Form" at bounding box center [261, 146] width 346 height 15
paste input "DARLIN BABY (SWEET TENDER LOVE)"
type input "DARLIN BABY (SWEET TENDER LOVE)"
click at [40, 168] on button "Add Criteria" at bounding box center [50, 166] width 76 height 16
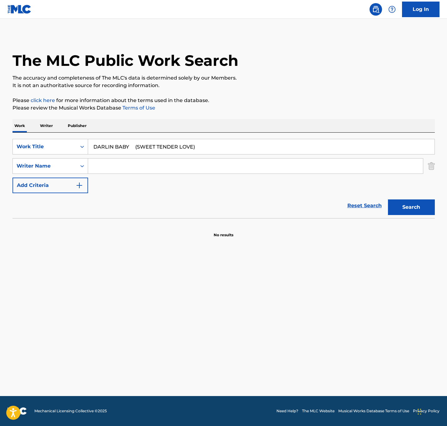
click at [110, 159] on input "Search Form" at bounding box center [255, 166] width 335 height 15
type input "[PERSON_NAME]"
click at [161, 181] on div "[PERSON_NAME]" at bounding box center [208, 179] width 241 height 11
click at [296, 211] on button "Search" at bounding box center [411, 207] width 47 height 16
click at [296, 203] on button "Search" at bounding box center [411, 207] width 47 height 16
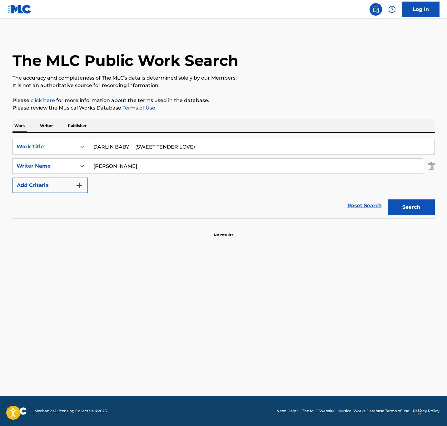
drag, startPoint x: 206, startPoint y: 144, endPoint x: 12, endPoint y: 140, distance: 194.8
click at [12, 140] on div "The MLC Public Work Search The accuracy and completeness of The MLC's data is d…" at bounding box center [223, 135] width 437 height 203
click at [135, 146] on input "DARLIN BABY (SWEET TENDER LOVE)" at bounding box center [261, 146] width 346 height 15
type input "DARLIN BABY (SWEET TENDER LOVE)"
click at [296, 199] on button "Search" at bounding box center [411, 207] width 47 height 16
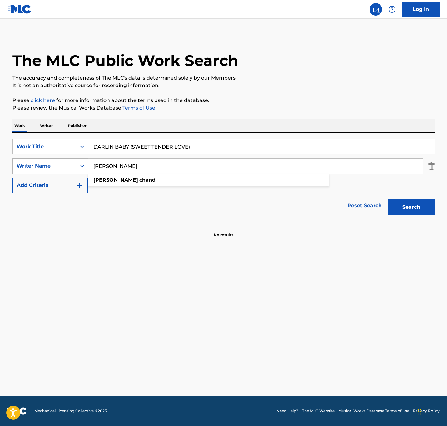
drag, startPoint x: 135, startPoint y: 171, endPoint x: 12, endPoint y: 164, distance: 122.9
click at [12, 164] on div "SearchWithCriteria1d510d2a-69e9-44c5-abee-f2277d450e8d Writer Name [PERSON_NAME…" at bounding box center [223, 166] width 422 height 16
type input "m"
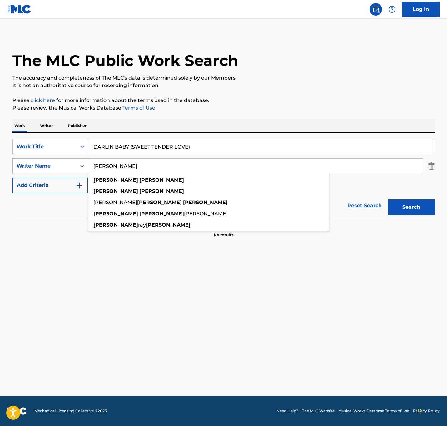
type input "[PERSON_NAME]"
click at [296, 199] on button "Search" at bounding box center [411, 207] width 47 height 16
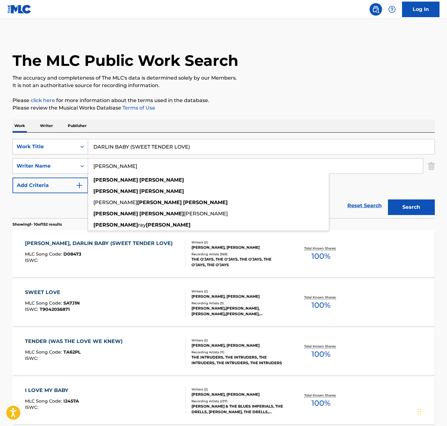
click at [57, 147] on div "Work Title" at bounding box center [45, 146] width 56 height 7
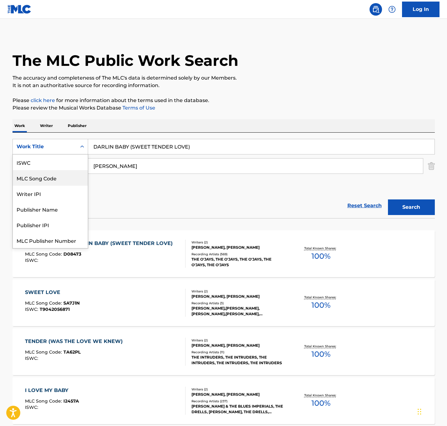
click at [53, 176] on div "MLC Song Code" at bounding box center [50, 178] width 75 height 16
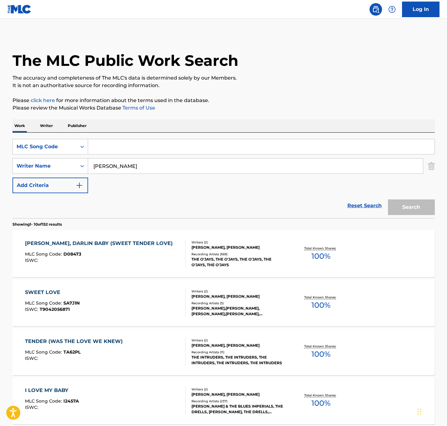
drag, startPoint x: 433, startPoint y: 167, endPoint x: 417, endPoint y: 163, distance: 17.3
click at [296, 168] on img "Search Form" at bounding box center [430, 166] width 7 height 16
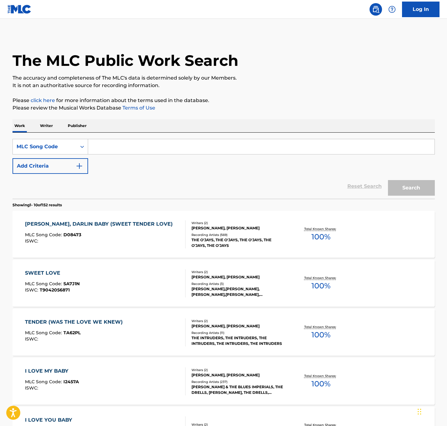
click at [272, 144] on input "Search Form" at bounding box center [261, 146] width 346 height 15
paste input "341773979"
type input "341773979"
click at [296, 180] on button "Search" at bounding box center [411, 188] width 47 height 16
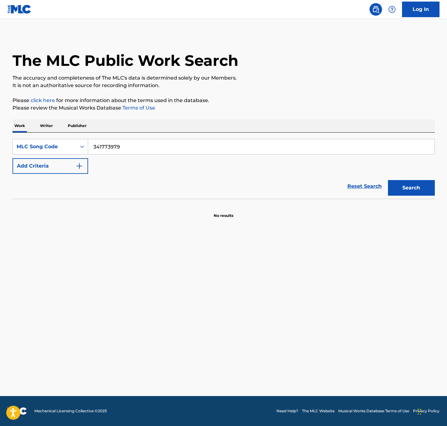
click at [145, 147] on input "341773979" at bounding box center [261, 146] width 346 height 15
click at [78, 150] on div "Search Form" at bounding box center [81, 146] width 11 height 11
click at [47, 160] on div "Work Title" at bounding box center [50, 162] width 75 height 16
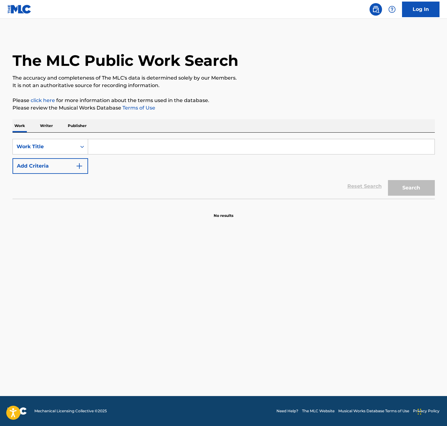
drag, startPoint x: 142, startPoint y: 142, endPoint x: 142, endPoint y: 137, distance: 5.6
click at [142, 142] on input "Search Form" at bounding box center [261, 146] width 346 height 15
paste input "LOW KEY"
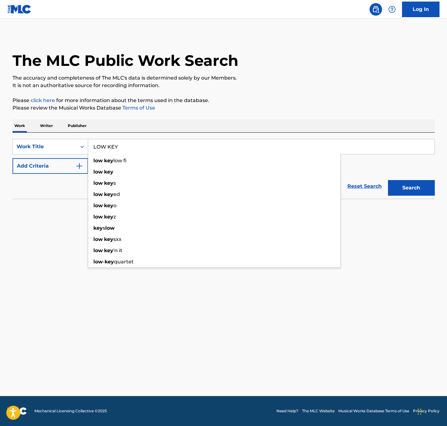
type input "LOW KEY"
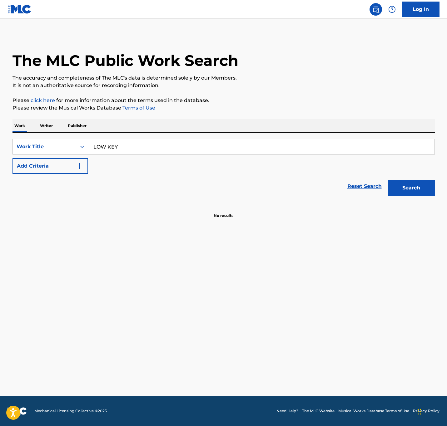
click at [72, 162] on button "Add Criteria" at bounding box center [50, 166] width 76 height 16
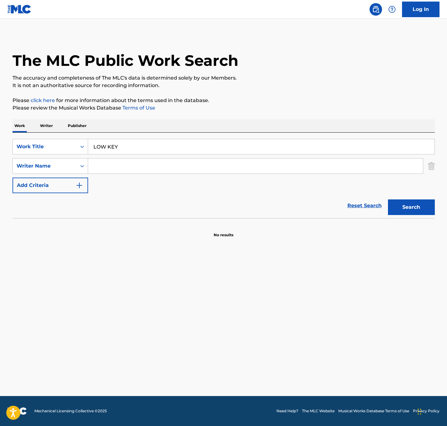
click at [102, 165] on input "Search Form" at bounding box center [255, 166] width 335 height 15
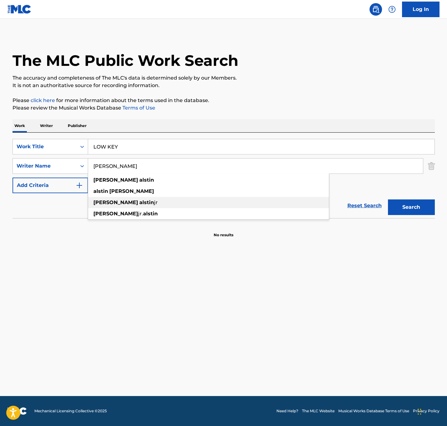
click at [157, 199] on div "[PERSON_NAME]" at bounding box center [208, 202] width 241 height 11
click at [296, 212] on button "Search" at bounding box center [411, 207] width 47 height 16
drag, startPoint x: 239, startPoint y: 168, endPoint x: 84, endPoint y: 148, distance: 156.3
click at [84, 148] on div "SearchWithCriteria8ba437f7-25ed-4f06-806b-ba5e18ec1787 Work Title LOW KEY Searc…" at bounding box center [223, 166] width 422 height 54
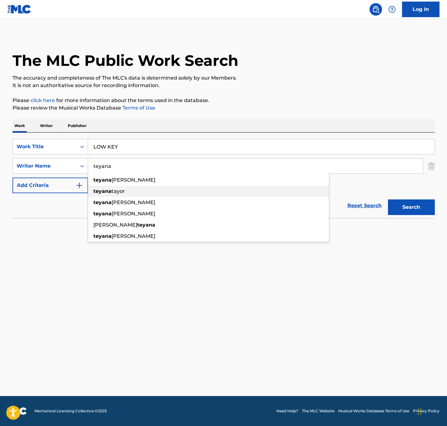
click at [118, 196] on div "[PERSON_NAME]" at bounding box center [208, 191] width 241 height 11
type input "[PERSON_NAME]"
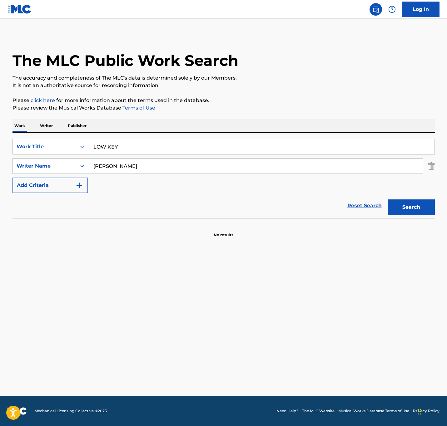
click at [296, 204] on button "Search" at bounding box center [411, 207] width 47 height 16
click at [45, 127] on p "Writer" at bounding box center [46, 125] width 17 height 13
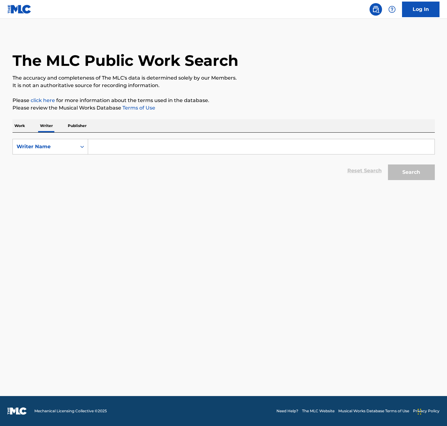
click at [12, 123] on p "Work" at bounding box center [19, 125] width 14 height 13
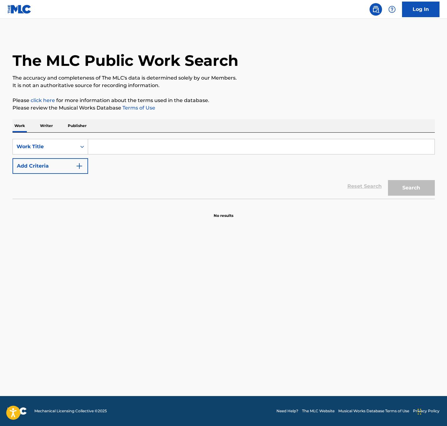
click at [82, 125] on p "Publisher" at bounding box center [77, 125] width 22 height 13
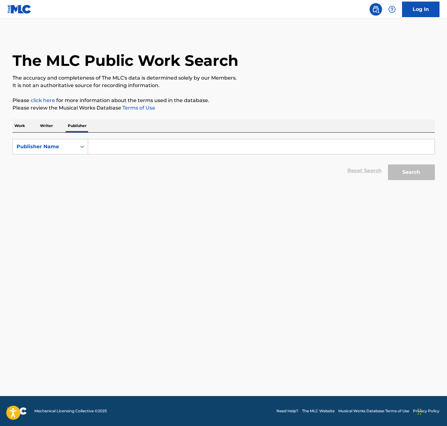
click at [50, 127] on p "Writer" at bounding box center [46, 125] width 17 height 13
click at [105, 150] on input "Search Form" at bounding box center [261, 146] width 346 height 15
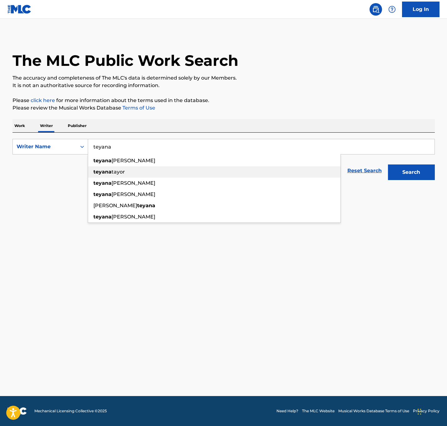
click at [110, 169] on strong "teyana" at bounding box center [102, 172] width 18 height 6
type input "[PERSON_NAME]"
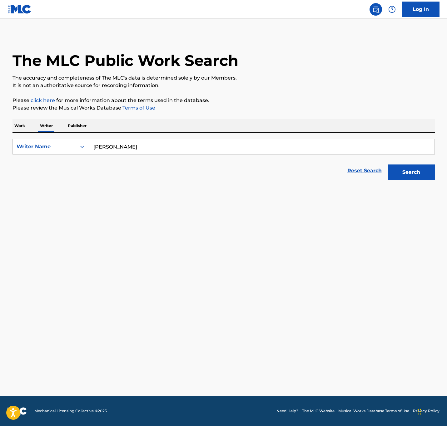
click at [296, 172] on button "Search" at bounding box center [411, 172] width 47 height 16
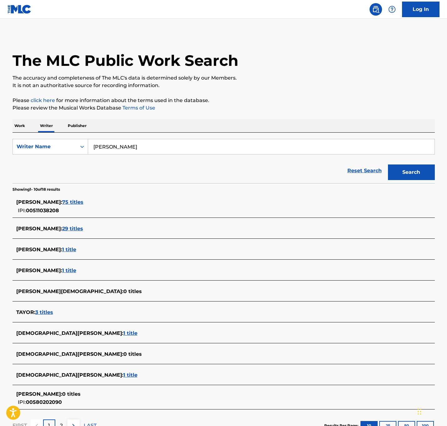
click at [76, 204] on span "75 titles" at bounding box center [72, 202] width 21 height 6
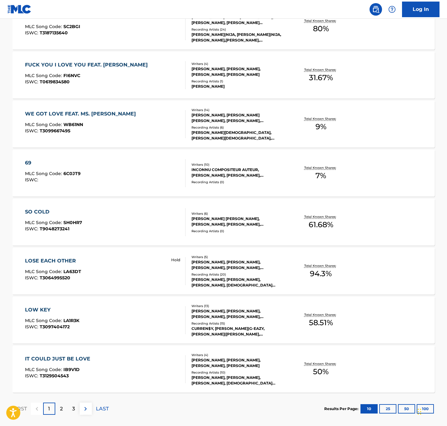
scroll to position [338, 0]
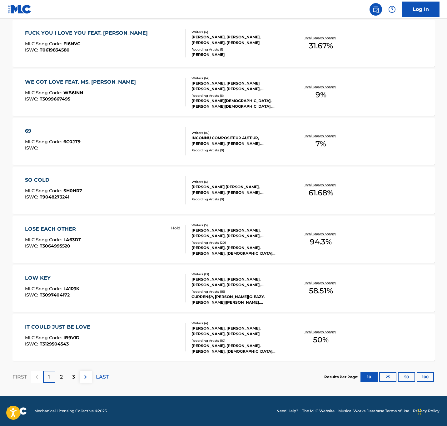
click at [78, 276] on div "LOW KEY" at bounding box center [52, 277] width 54 height 7
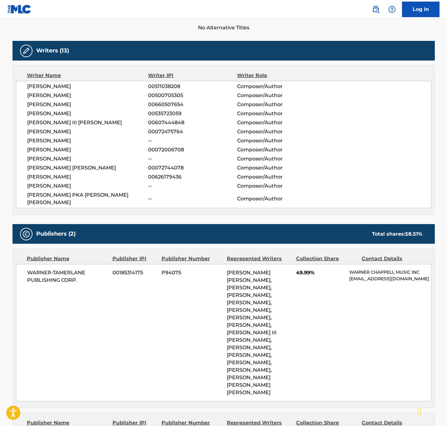
scroll to position [234, 0]
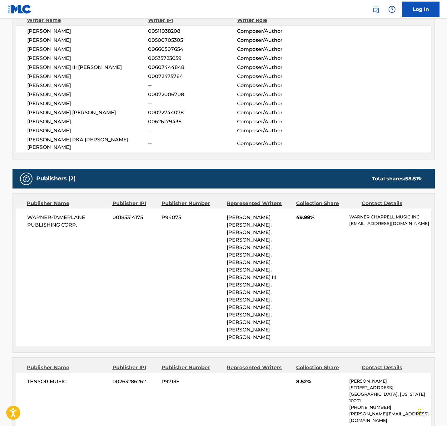
click at [276, 231] on span "[PERSON_NAME] [PERSON_NAME], [PERSON_NAME], [PERSON_NAME], [PERSON_NAME], [PERS…" at bounding box center [252, 277] width 50 height 126
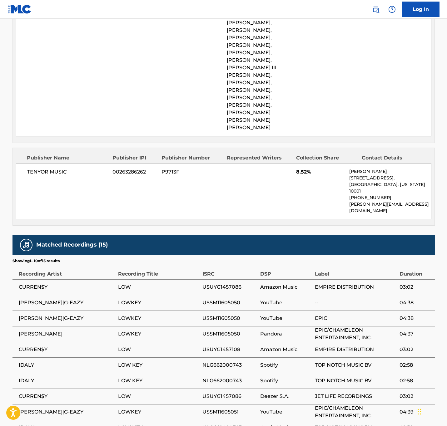
scroll to position [467, 0]
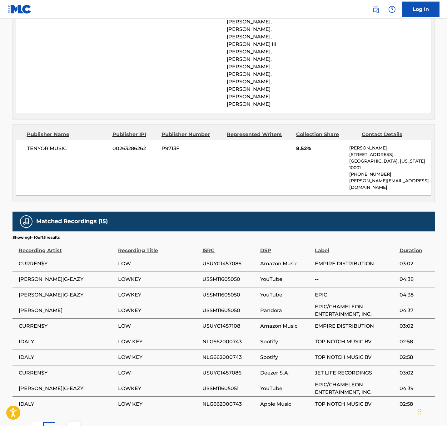
click at [59, 284] on div "2" at bounding box center [61, 428] width 12 height 12
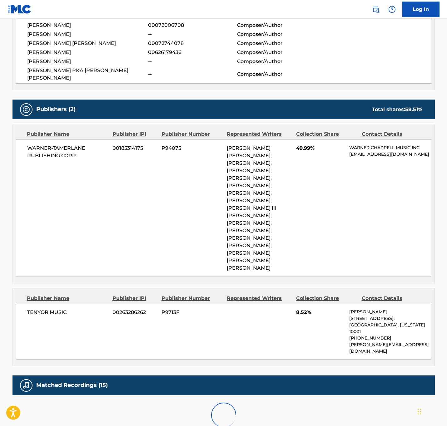
scroll to position [389, 0]
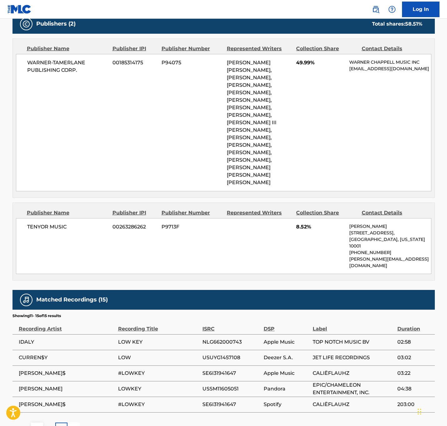
click at [43, 284] on div "1" at bounding box center [49, 428] width 12 height 12
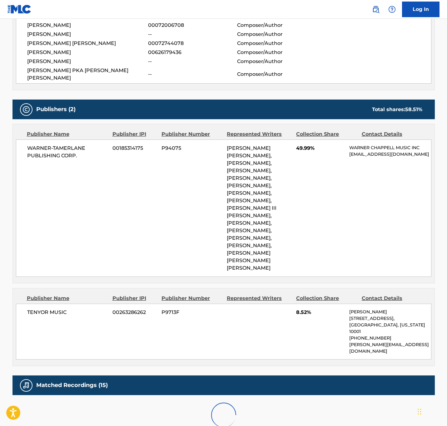
scroll to position [467, 0]
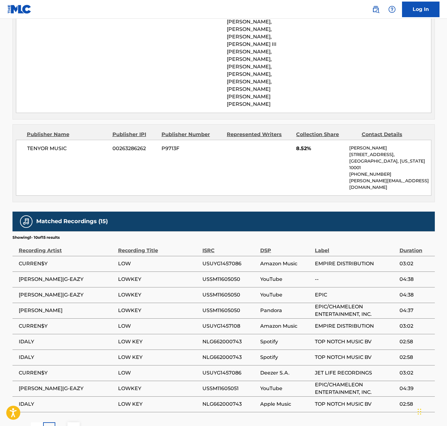
click at [57, 284] on div "2" at bounding box center [61, 428] width 12 height 12
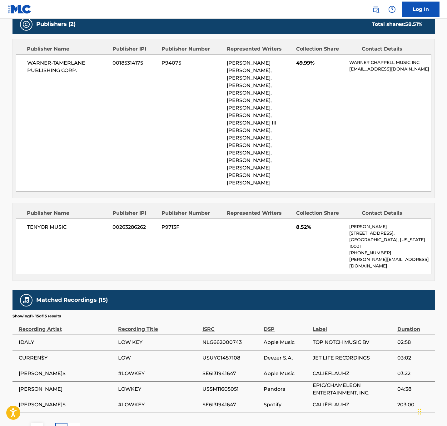
scroll to position [389, 0]
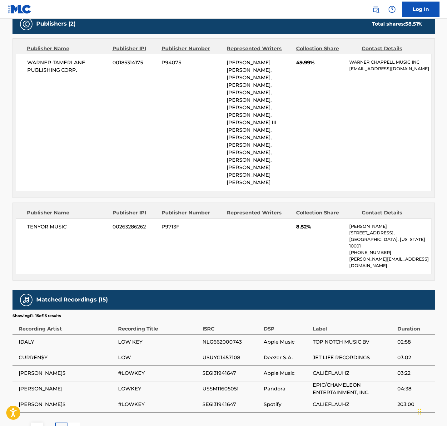
click at [49, 284] on p "1" at bounding box center [49, 428] width 2 height 7
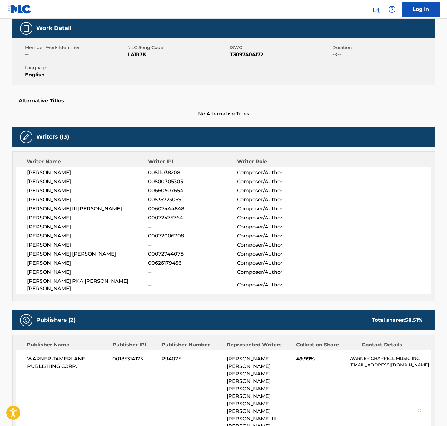
scroll to position [0, 0]
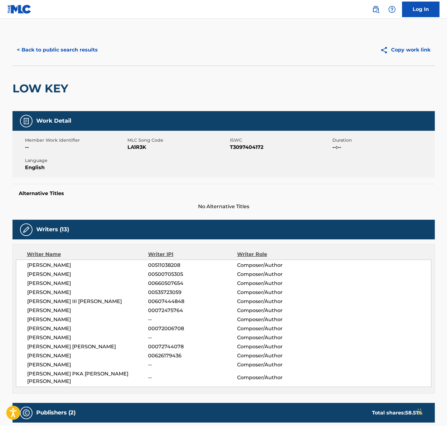
click at [70, 55] on button "< Back to public search results" at bounding box center [57, 50] width 90 height 16
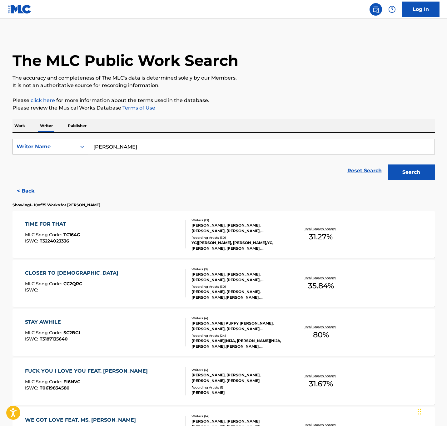
click at [73, 144] on div "Writer Name" at bounding box center [45, 147] width 64 height 12
click at [17, 126] on p "Work" at bounding box center [19, 125] width 14 height 13
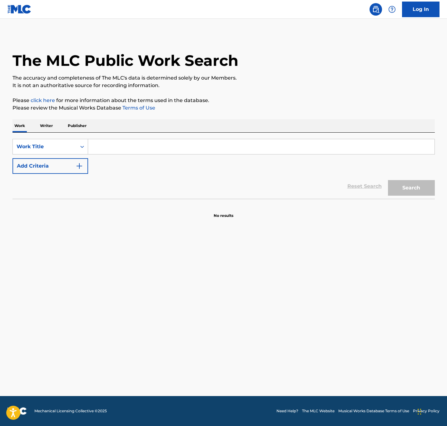
click at [61, 161] on button "Add Criteria" at bounding box center [50, 166] width 76 height 16
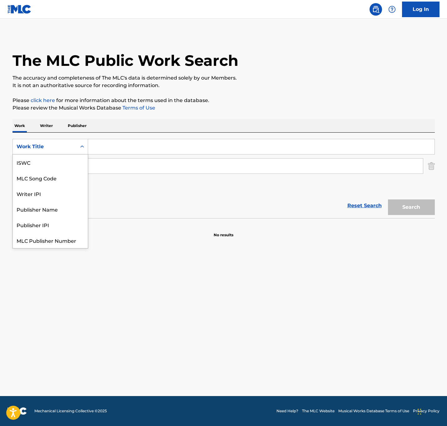
click at [76, 148] on div "Search Form" at bounding box center [81, 146] width 11 height 11
click at [63, 178] on div "MLC Song Code" at bounding box center [50, 178] width 75 height 16
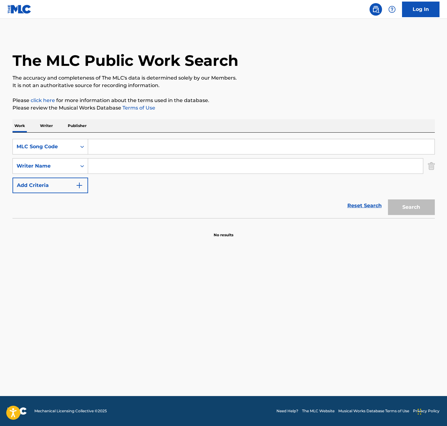
click at [101, 151] on input "Search Form" at bounding box center [261, 146] width 346 height 15
paste input "USUM72011633"
type input "USUM72011633"
click at [296, 199] on button "Search" at bounding box center [411, 207] width 47 height 16
drag, startPoint x: 430, startPoint y: 169, endPoint x: 427, endPoint y: 166, distance: 4.5
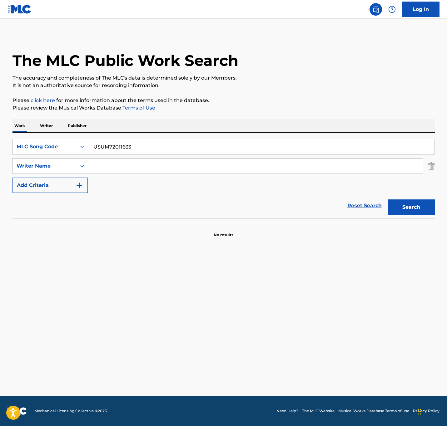
click at [296, 169] on img "Search Form" at bounding box center [430, 166] width 7 height 16
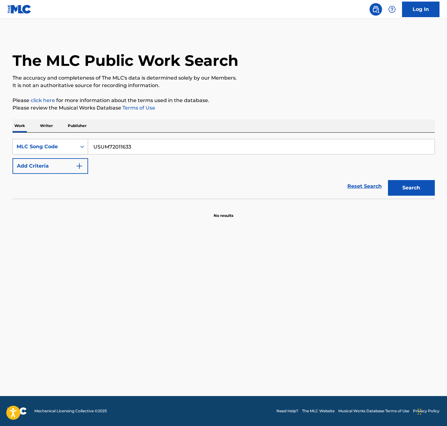
click at [76, 142] on div "Search Form" at bounding box center [81, 146] width 11 height 11
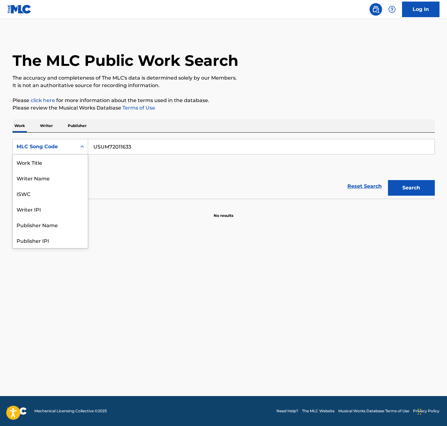
scroll to position [31, 0]
click at [48, 161] on div "ISWC" at bounding box center [50, 162] width 75 height 16
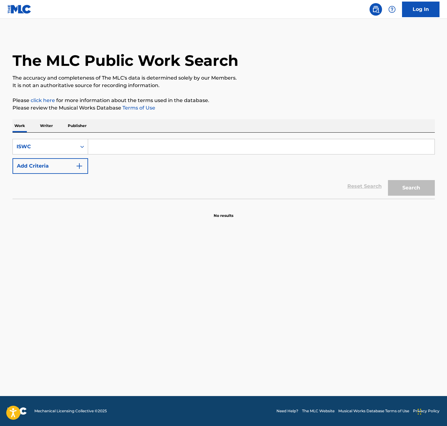
click at [163, 132] on div "Work Writer Publisher" at bounding box center [223, 125] width 422 height 13
click at [163, 144] on input "Search Form" at bounding box center [261, 146] width 346 height 15
paste input "T9228515557"
type input "T9228515557"
click at [296, 180] on button "Search" at bounding box center [411, 188] width 47 height 16
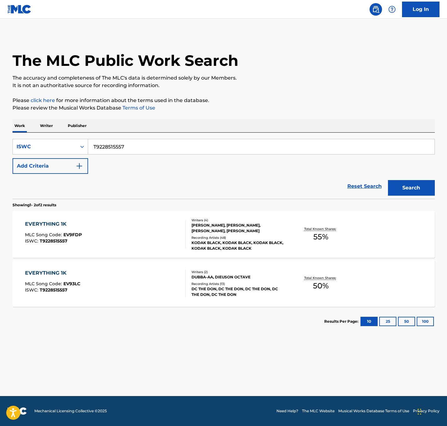
click at [240, 234] on div "Writers ( 4 ) [PERSON_NAME], [PERSON_NAME], [PERSON_NAME], DIEUSON OCTAVE Recor…" at bounding box center [235, 234] width 100 height 33
click at [115, 225] on div "EVERYTHING 1K MLC Song Code : EV9FDP ISWC : T9228515557" at bounding box center [105, 234] width 160 height 28
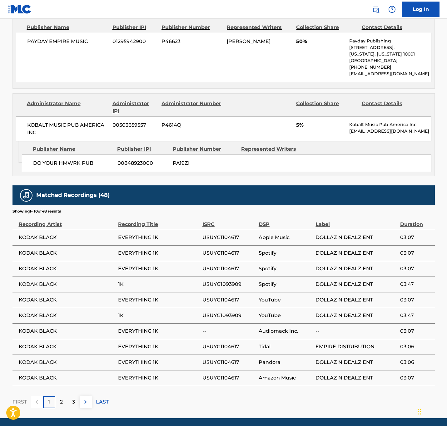
scroll to position [345, 0]
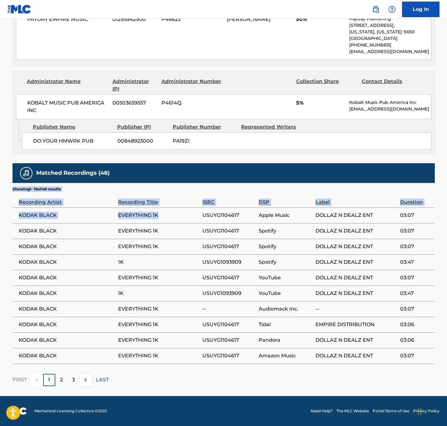
drag, startPoint x: 9, startPoint y: 210, endPoint x: 170, endPoint y: 213, distance: 161.0
click at [170, 213] on div "< Back to public search results Copy work link EVERYTHING 1K Work Detail Member…" at bounding box center [223, 38] width 437 height 695
click at [170, 213] on span "EVERYTHING 1K" at bounding box center [158, 215] width 81 height 7
drag, startPoint x: 168, startPoint y: 215, endPoint x: 14, endPoint y: 215, distance: 153.5
click at [14, 215] on tr "KODAK BLACK EVERYTHING 1K USUYG1104617 Apple Music DOLLAZ N DEALZ ENT 03:07" at bounding box center [223, 216] width 422 height 16
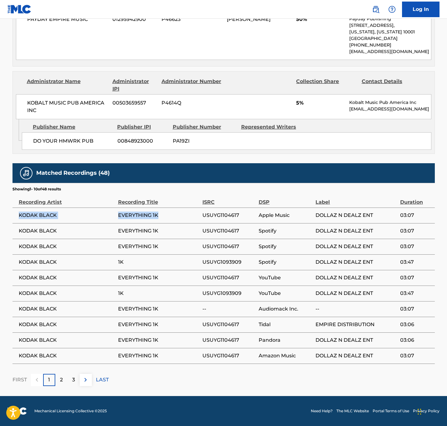
copy tr "KODAK BLACK EVERYTHING 1K"
drag, startPoint x: 182, startPoint y: 261, endPoint x: 18, endPoint y: 255, distance: 163.9
click at [18, 255] on tr "KODAK BLACK 1K USUYG1093909 Spotify DOLLAZ N DEALZ ENT 03:47" at bounding box center [223, 262] width 422 height 16
copy tr "KODAK BLACK 1K"
click at [62, 284] on p "2" at bounding box center [61, 379] width 3 height 7
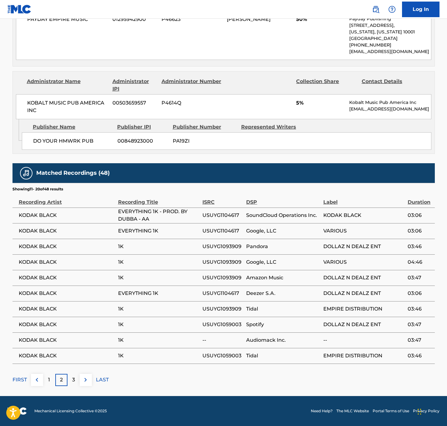
click at [75, 284] on div "3" at bounding box center [73, 380] width 12 height 12
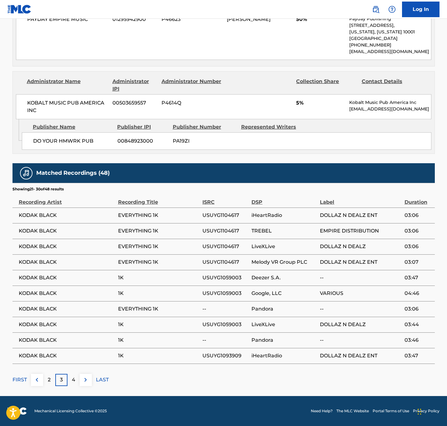
click at [23, 284] on p "FIRST" at bounding box center [19, 379] width 14 height 7
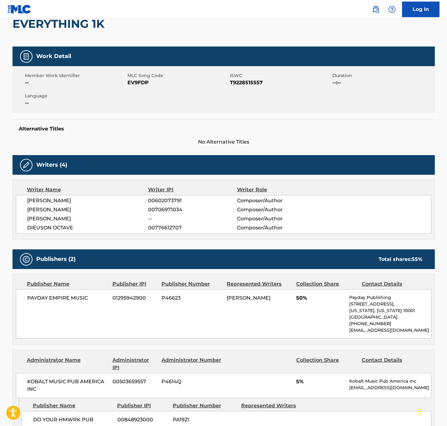
scroll to position [0, 0]
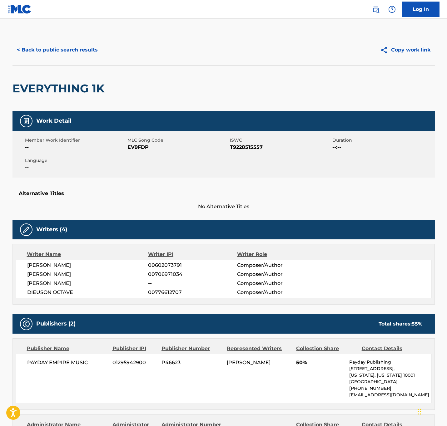
click at [93, 47] on button "< Back to public search results" at bounding box center [57, 50] width 90 height 16
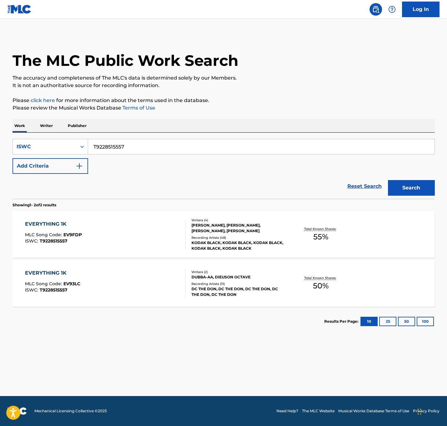
click at [144, 148] on input "T9228515557" at bounding box center [261, 146] width 346 height 15
paste input "110610292"
type input "T9110610292"
click at [296, 180] on button "Search" at bounding box center [411, 188] width 47 height 16
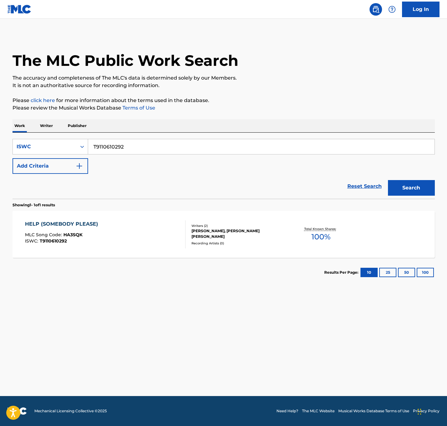
click at [126, 234] on div "HELP (SOMEBODY PLEASE) MLC Song Code : HA3SQK ISWC : T9110610292" at bounding box center [105, 234] width 160 height 28
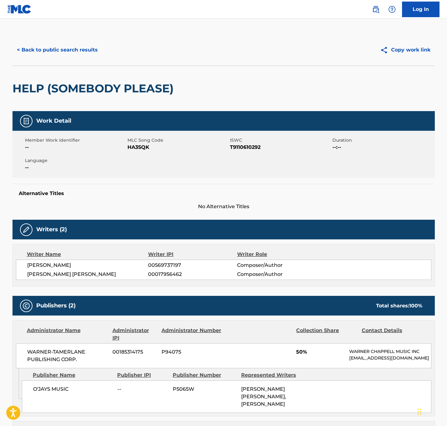
click at [87, 56] on button "< Back to public search results" at bounding box center [57, 50] width 90 height 16
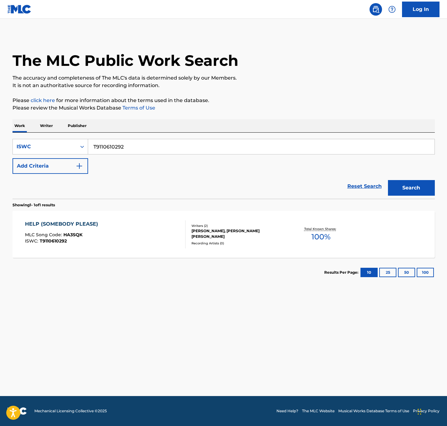
click at [144, 137] on div "SearchWithCriteria2eb05613-3577-4c9d-b899-863a0a9de3ae ISWC T9110610292 Add Cri…" at bounding box center [223, 166] width 422 height 66
click at [149, 143] on input "T9110610292" at bounding box center [261, 146] width 346 height 15
paste input "33220350"
type input "T3322035092"
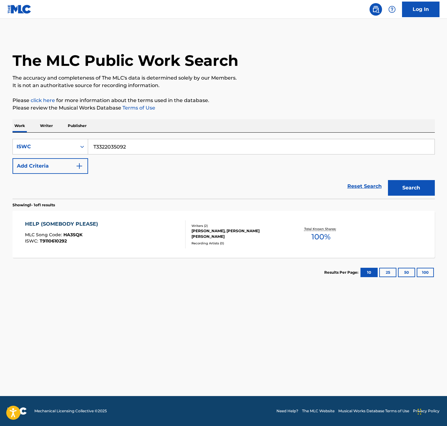
click at [296, 180] on button "Search" at bounding box center [411, 188] width 47 height 16
click at [150, 240] on div "RAINING IN [GEOGRAPHIC_DATA] MLC Song Code : RN8C55 ISWC : T3322035092" at bounding box center [105, 234] width 160 height 28
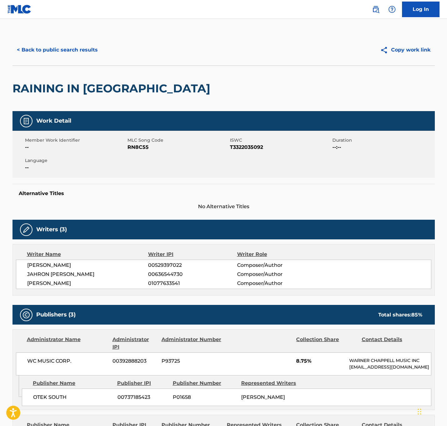
click at [52, 49] on button "< Back to public search results" at bounding box center [57, 50] width 90 height 16
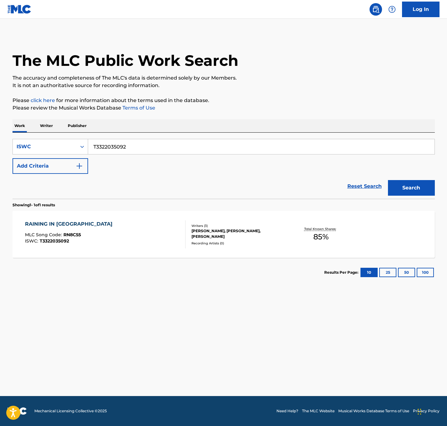
click at [142, 143] on input "T3322035092" at bounding box center [261, 146] width 346 height 15
click at [112, 233] on div "RAINING IN [GEOGRAPHIC_DATA] MLC Song Code : RN8C55 ISWC : T3322035092" at bounding box center [105, 234] width 160 height 28
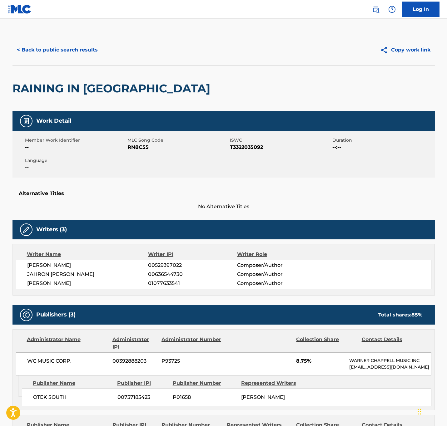
click at [68, 52] on button "< Back to public search results" at bounding box center [57, 50] width 90 height 16
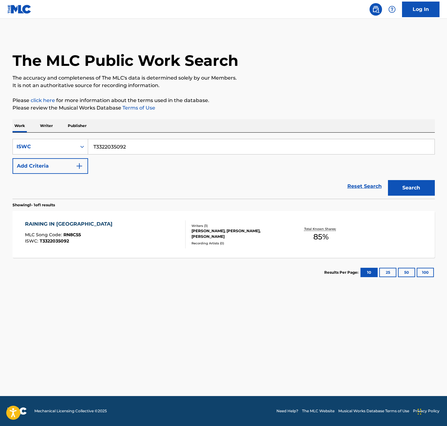
click at [155, 146] on input "T3322035092" at bounding box center [261, 146] width 346 height 15
paste input "9232503321"
type input "T9232503321"
click at [296, 180] on button "Search" at bounding box center [411, 188] width 47 height 16
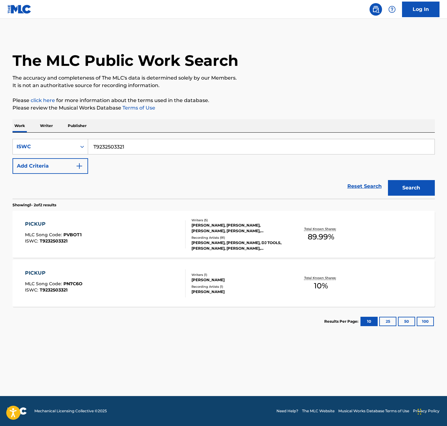
click at [140, 236] on div "PICKUP MLC Song Code : PVBOT1 ISWC : T9232503321" at bounding box center [105, 234] width 160 height 28
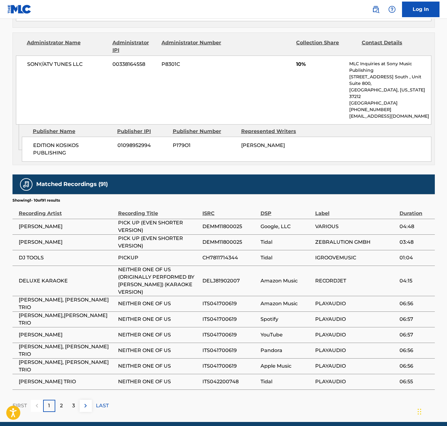
scroll to position [508, 0]
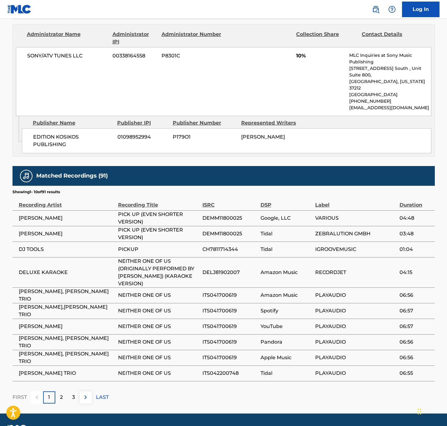
click at [58, 284] on div "2" at bounding box center [61, 397] width 12 height 12
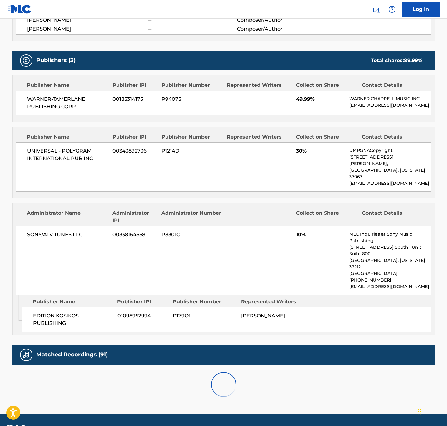
scroll to position [493, 0]
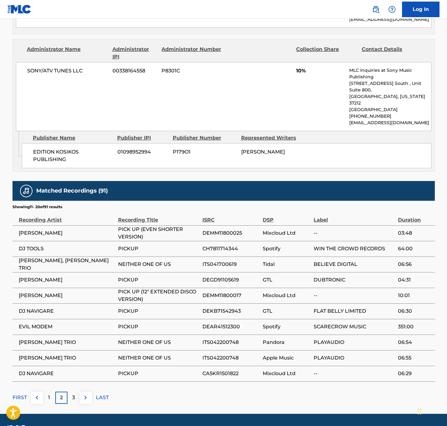
click at [71, 284] on div "3" at bounding box center [73, 398] width 12 height 12
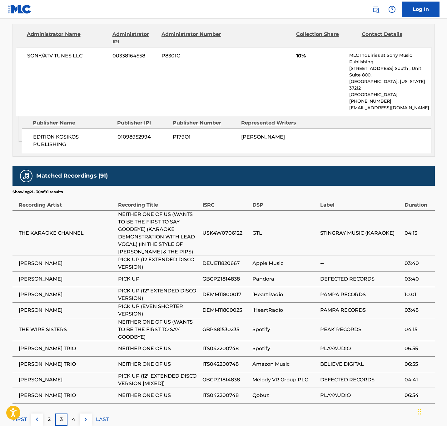
scroll to position [530, 0]
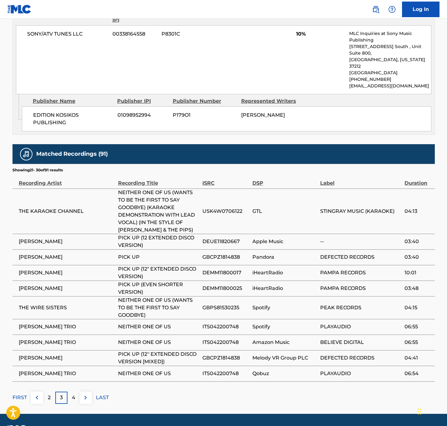
click at [80, 284] on button at bounding box center [86, 398] width 12 height 12
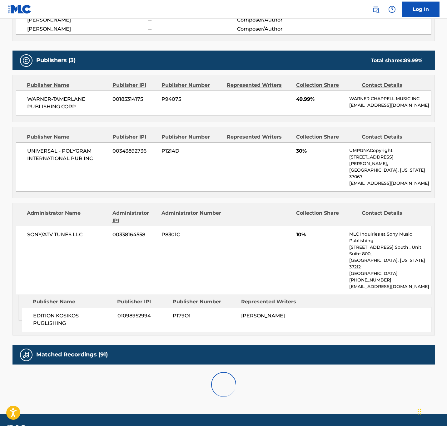
scroll to position [493, 0]
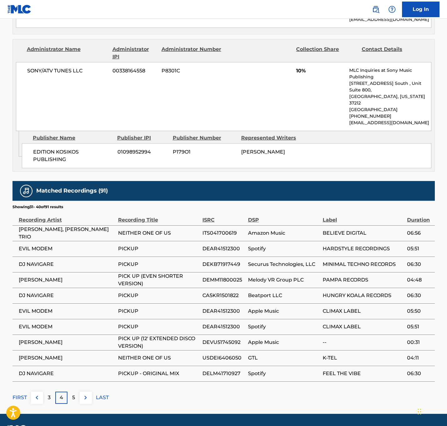
click at [79, 284] on div "5" at bounding box center [73, 398] width 12 height 12
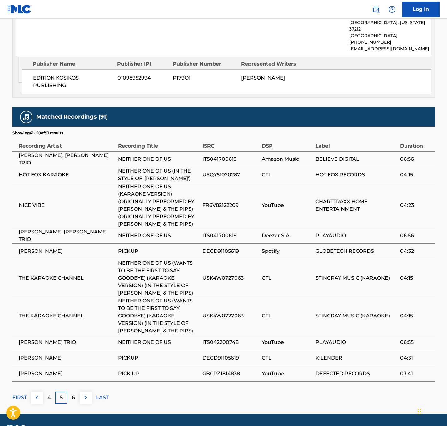
scroll to position [568, 0]
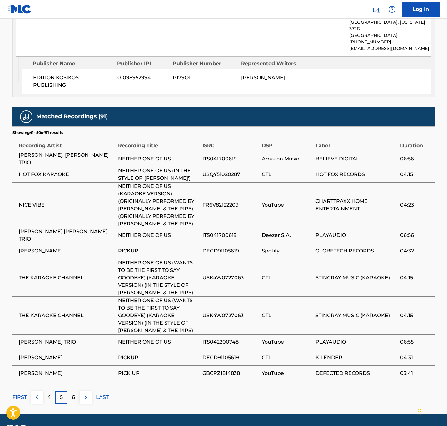
click at [23, 284] on p "FIRST" at bounding box center [19, 396] width 14 height 7
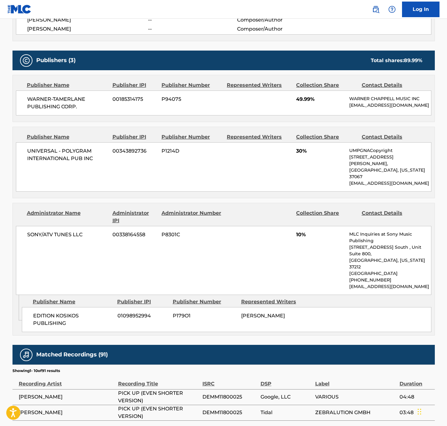
scroll to position [508, 0]
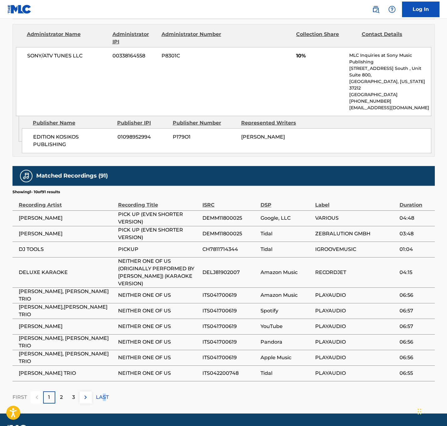
click at [104, 284] on p "LAST" at bounding box center [102, 396] width 13 height 7
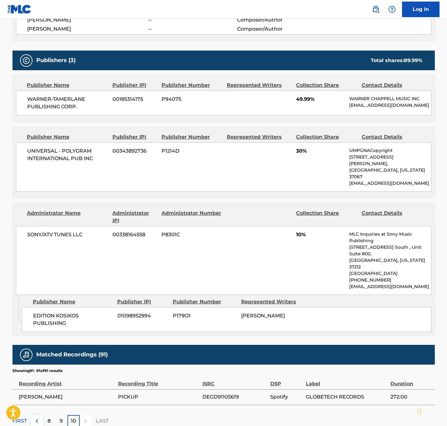
scroll to position [353, 0]
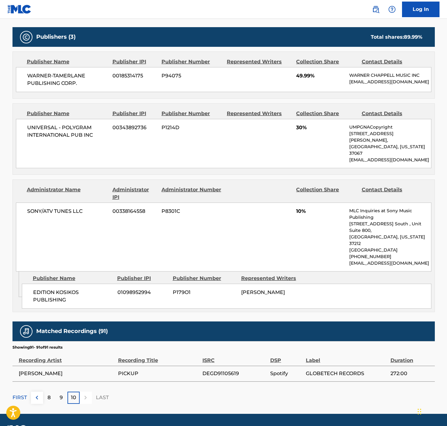
click at [60, 284] on p "9" at bounding box center [61, 397] width 3 height 7
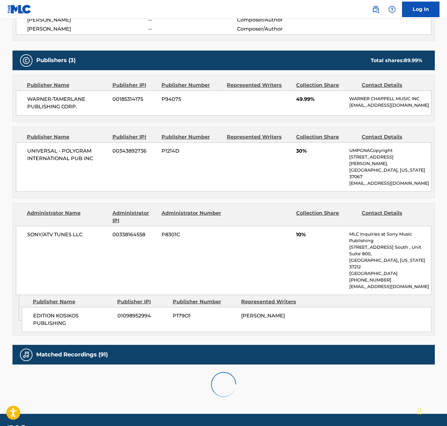
scroll to position [501, 0]
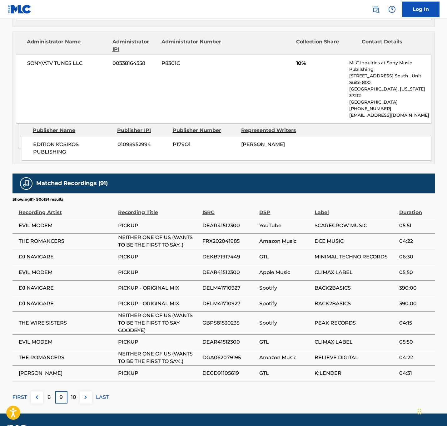
click at [51, 284] on div "8" at bounding box center [49, 397] width 12 height 12
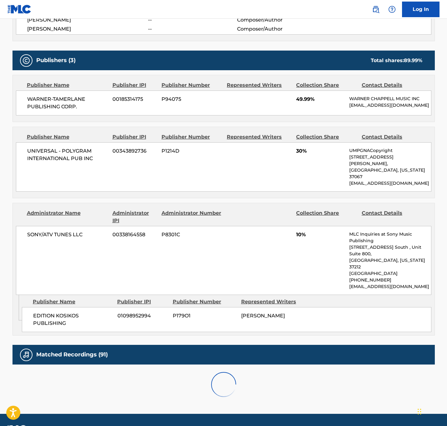
scroll to position [537, 0]
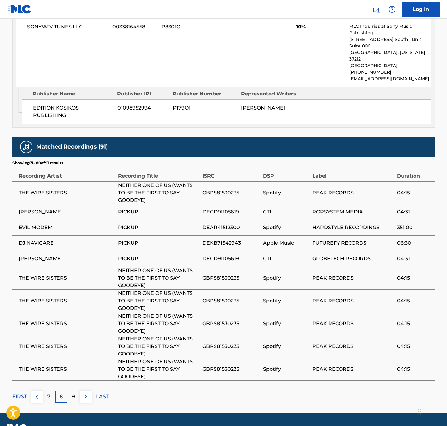
click at [43, 284] on div "7" at bounding box center [49, 397] width 12 height 12
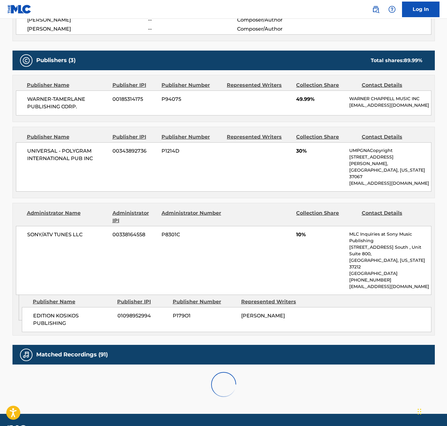
scroll to position [530, 0]
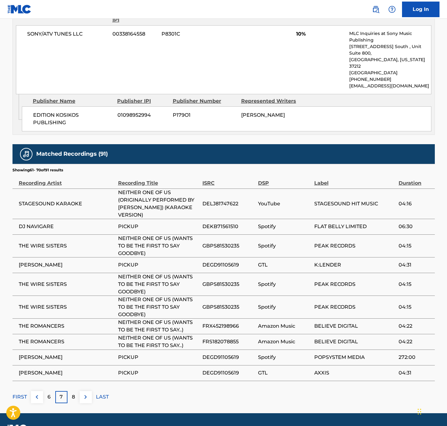
click at [48, 284] on div "6" at bounding box center [49, 397] width 12 height 12
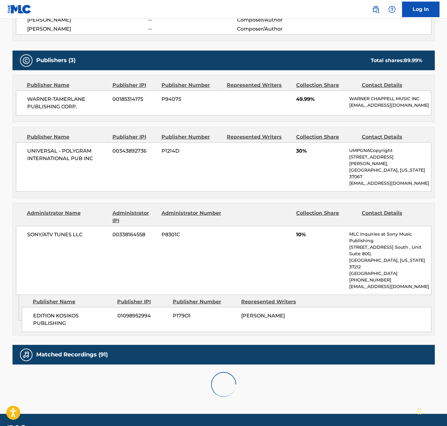
scroll to position [545, 0]
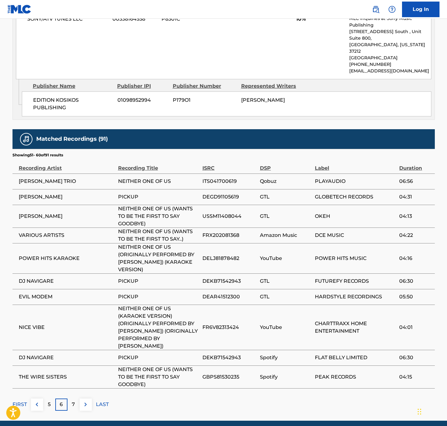
click at [45, 284] on div "5" at bounding box center [49, 404] width 12 height 12
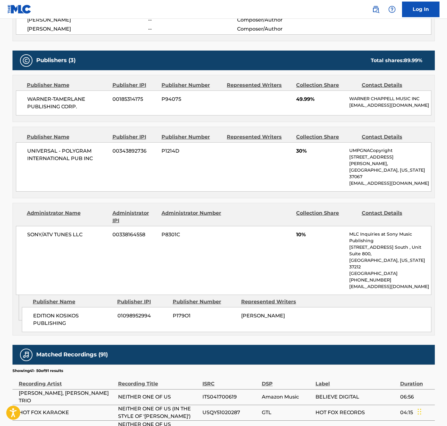
scroll to position [568, 0]
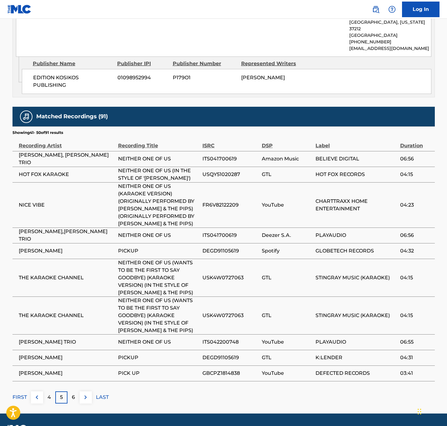
click at [40, 284] on img at bounding box center [36, 396] width 7 height 7
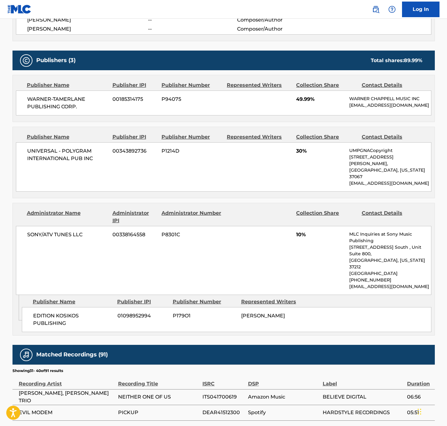
scroll to position [493, 0]
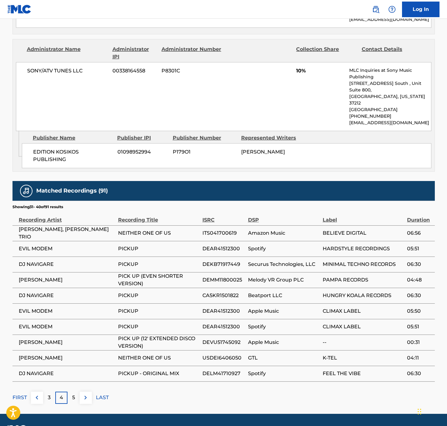
click at [52, 284] on div "3" at bounding box center [49, 398] width 12 height 12
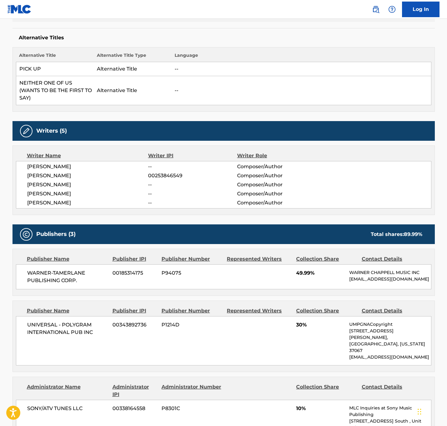
scroll to position [0, 0]
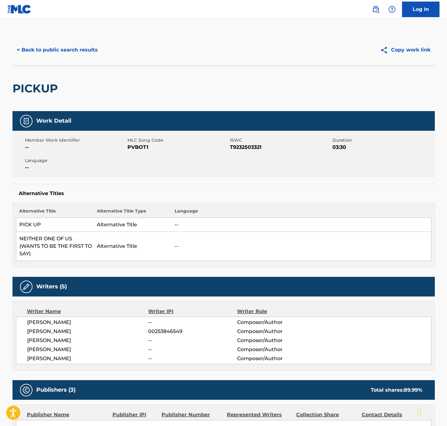
click at [79, 51] on button "< Back to public search results" at bounding box center [57, 50] width 90 height 16
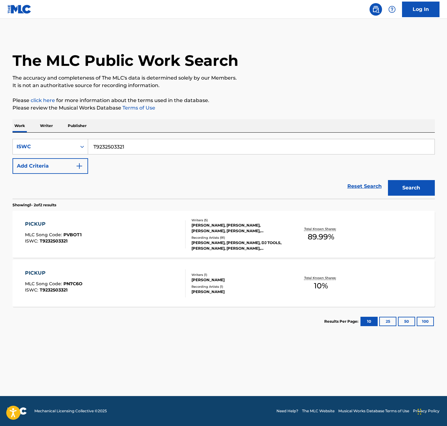
click at [169, 151] on input "T9232503321" at bounding box center [261, 146] width 346 height 15
paste input "0709248952"
type input "T0709248952"
click at [296, 180] on button "Search" at bounding box center [411, 188] width 47 height 16
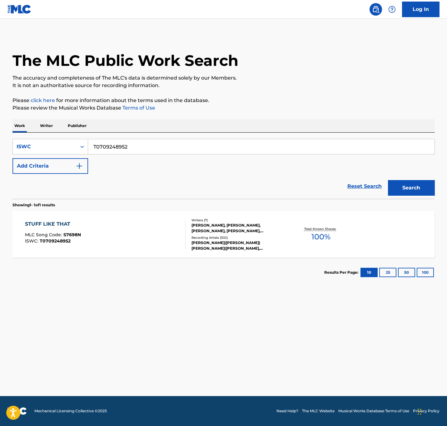
click at [100, 237] on div "STUFF LIKE THAT MLC Song Code : S7698N ISWC : T0709248952" at bounding box center [105, 234] width 160 height 28
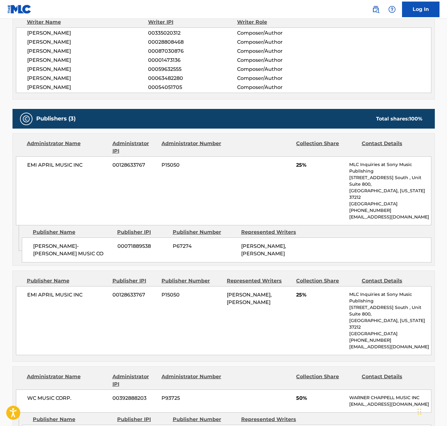
scroll to position [136, 0]
